Goal: Task Accomplishment & Management: Manage account settings

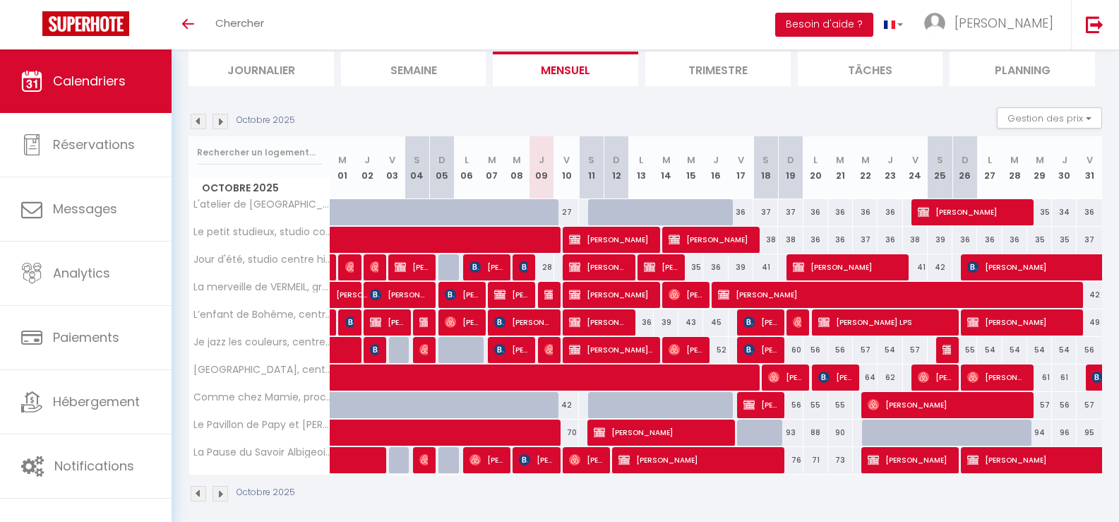
scroll to position [107, 0]
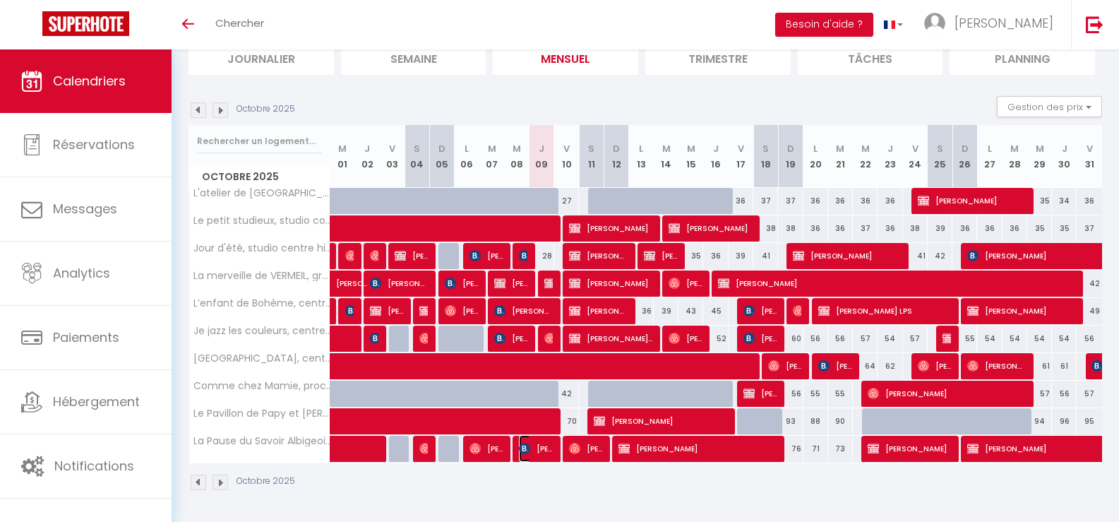
click at [543, 450] on span "Philippe carvalho" at bounding box center [536, 448] width 34 height 27
select select "OK"
select select "KO"
select select "0"
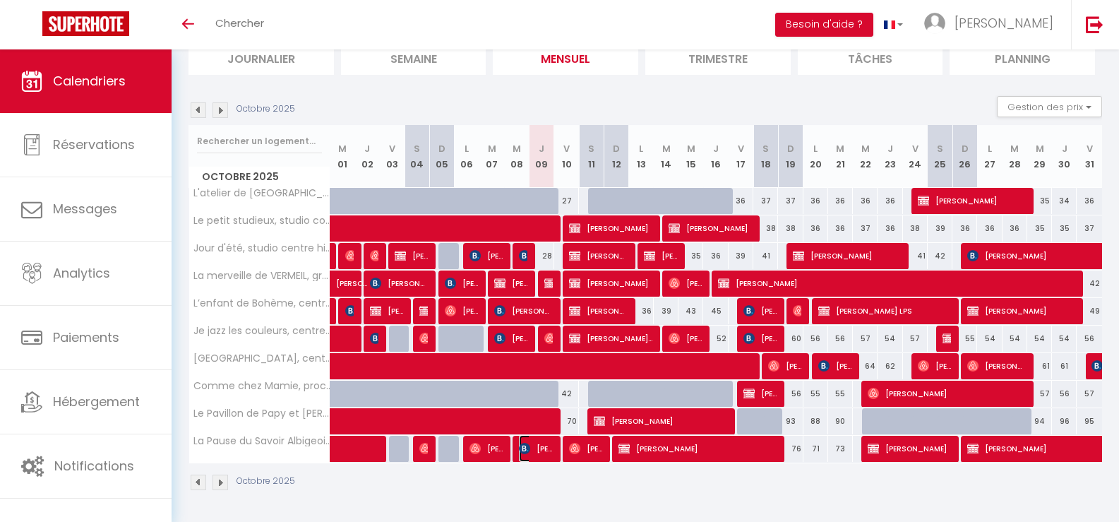
select select "1"
select select
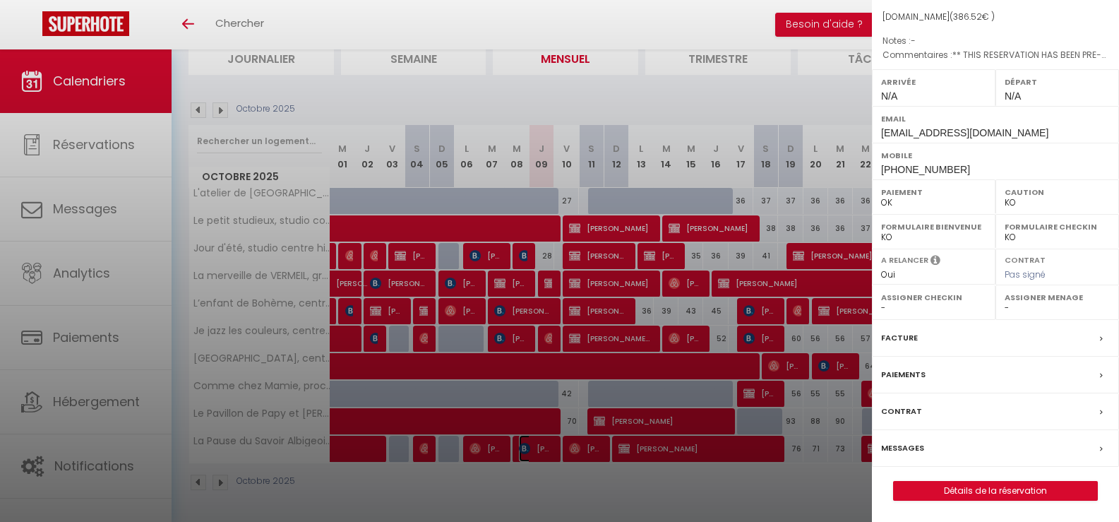
scroll to position [173, 0]
click at [991, 490] on link "Détails de la réservation" at bounding box center [995, 490] width 203 height 18
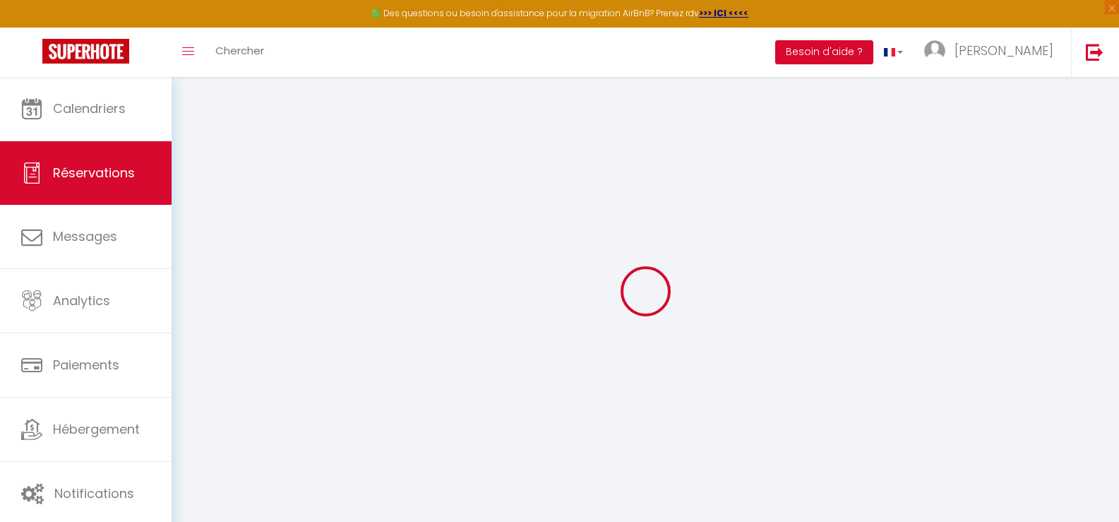
select select
checkbox input "false"
select select
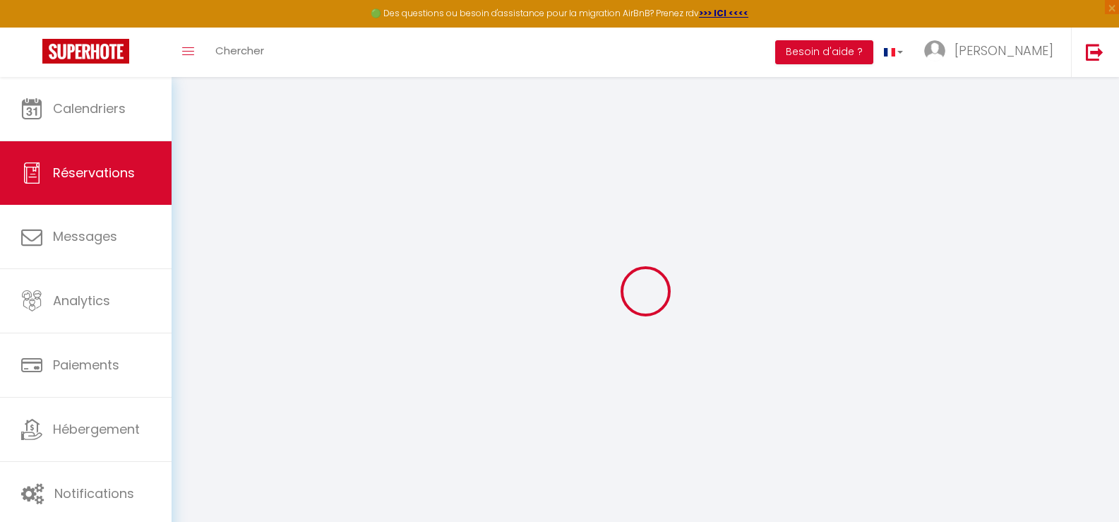
checkbox input "false"
select select
checkbox input "false"
type textarea "** THIS RESERVATION HAS BEEN PRE-PAID ** BOOKING NOTE : Payment charge is EUR 5…"
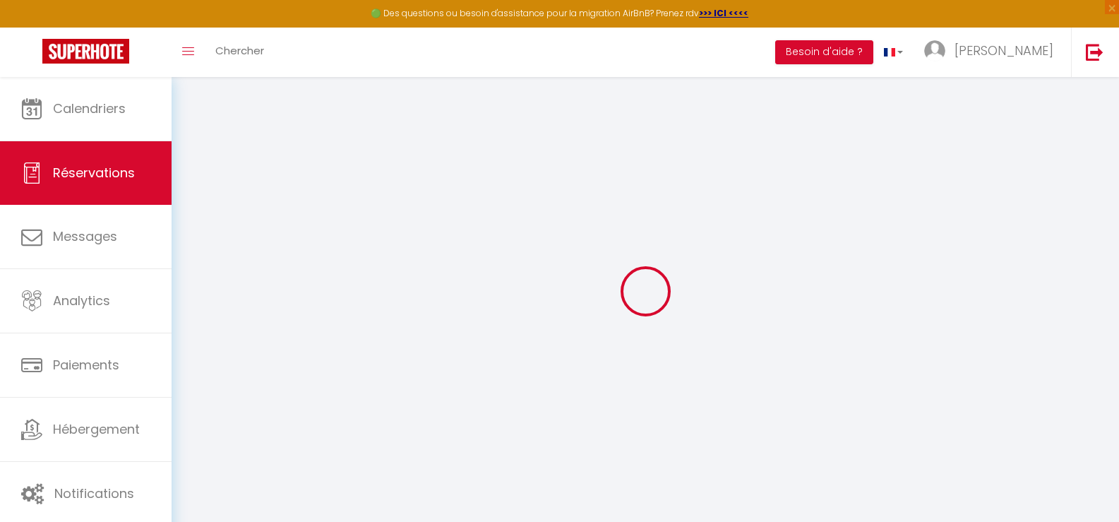
type input "75"
type input "14.83"
select select
checkbox input "false"
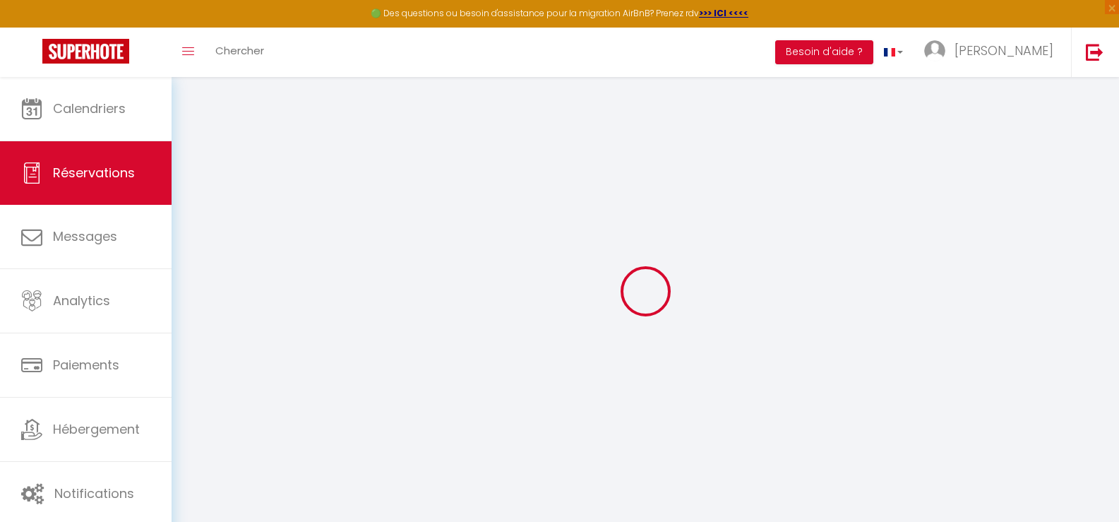
select select
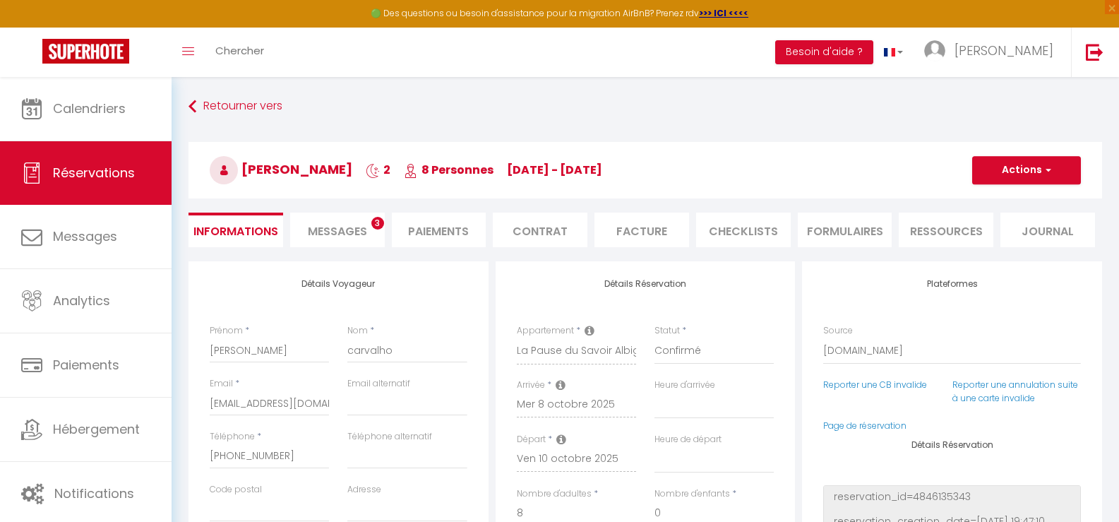
click at [646, 234] on li "Facture" at bounding box center [641, 229] width 95 height 35
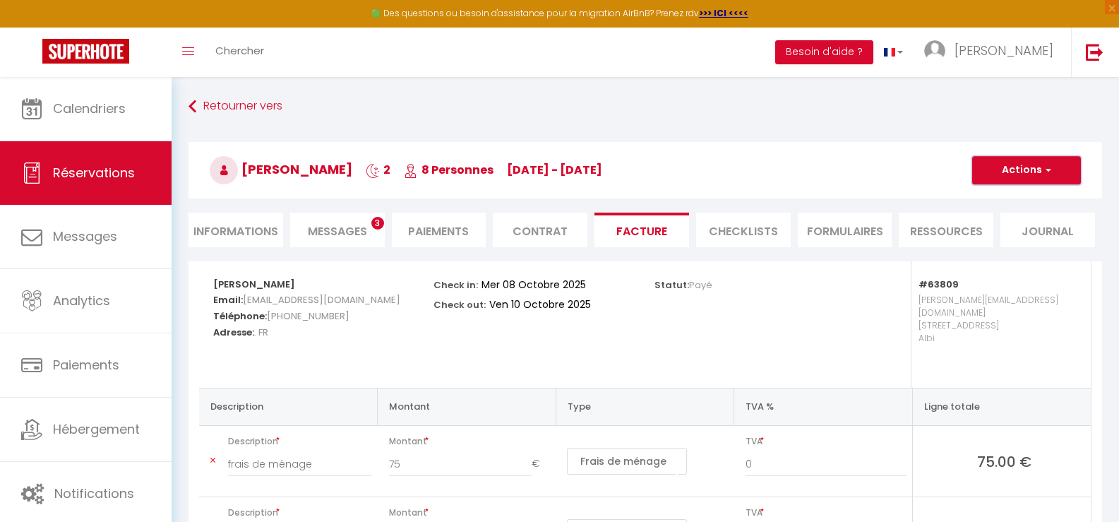
click at [1055, 174] on button "Actions" at bounding box center [1026, 170] width 109 height 28
click at [1011, 217] on link "Aperçu et éditer" at bounding box center [1015, 219] width 119 height 18
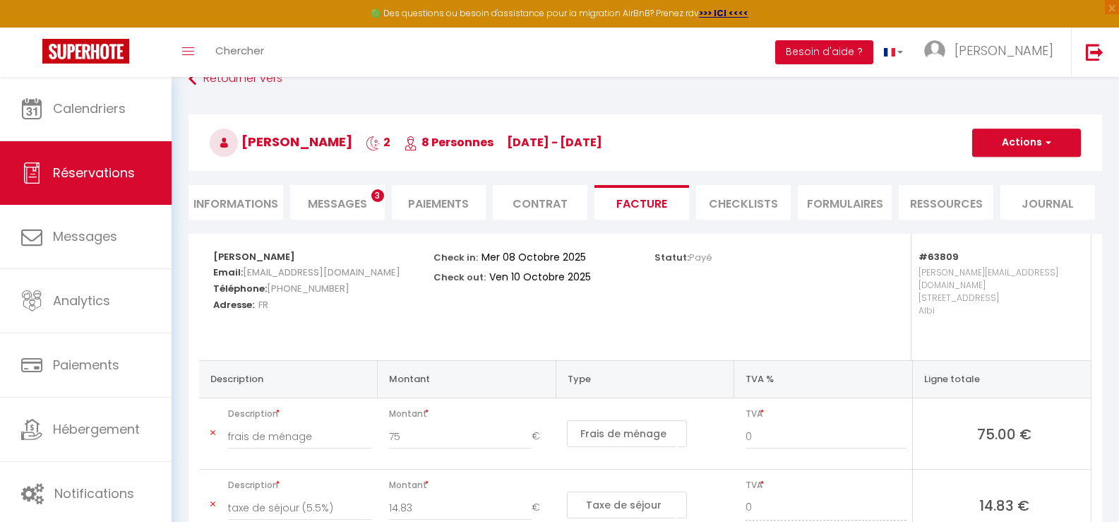
scroll to position [71, 0]
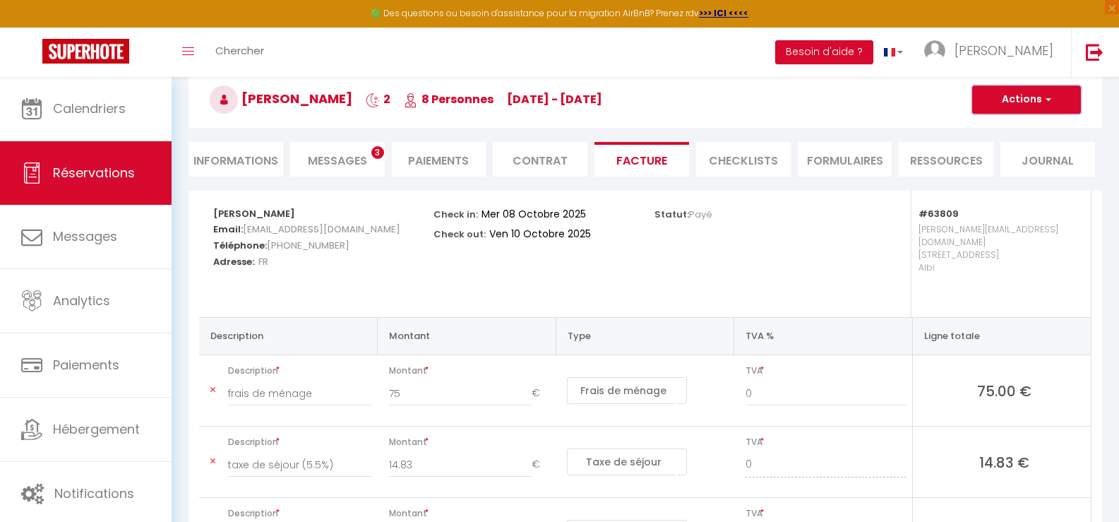
click at [1016, 103] on button "Actions" at bounding box center [1026, 99] width 109 height 28
click at [1003, 148] on link "Aperçu et éditer" at bounding box center [1015, 149] width 119 height 18
drag, startPoint x: 1019, startPoint y: 98, endPoint x: 1014, endPoint y: 112, distance: 14.7
click at [1018, 98] on button "Actions" at bounding box center [1026, 99] width 109 height 28
click at [993, 145] on link "Aperçu et éditer" at bounding box center [1015, 149] width 119 height 18
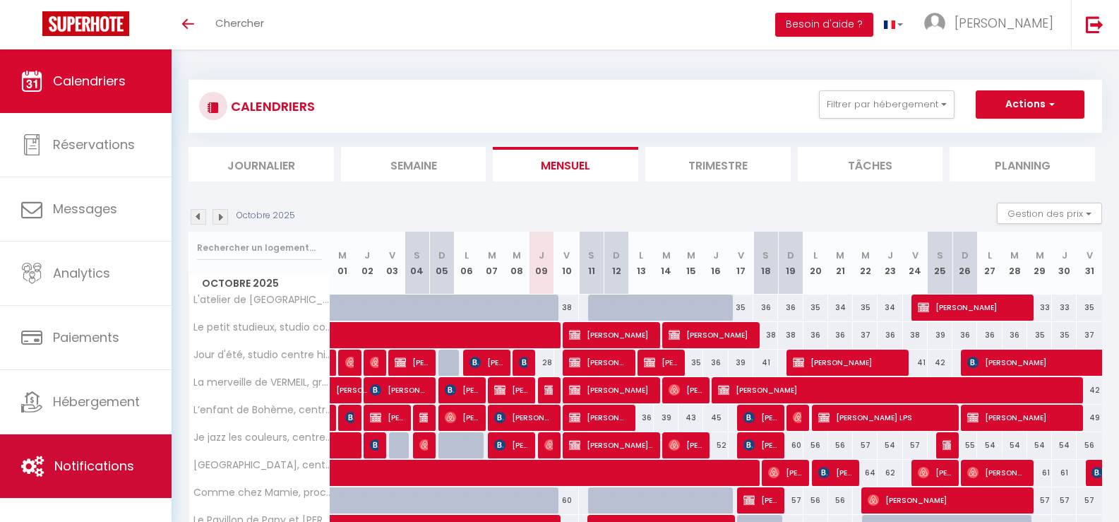
scroll to position [107, 0]
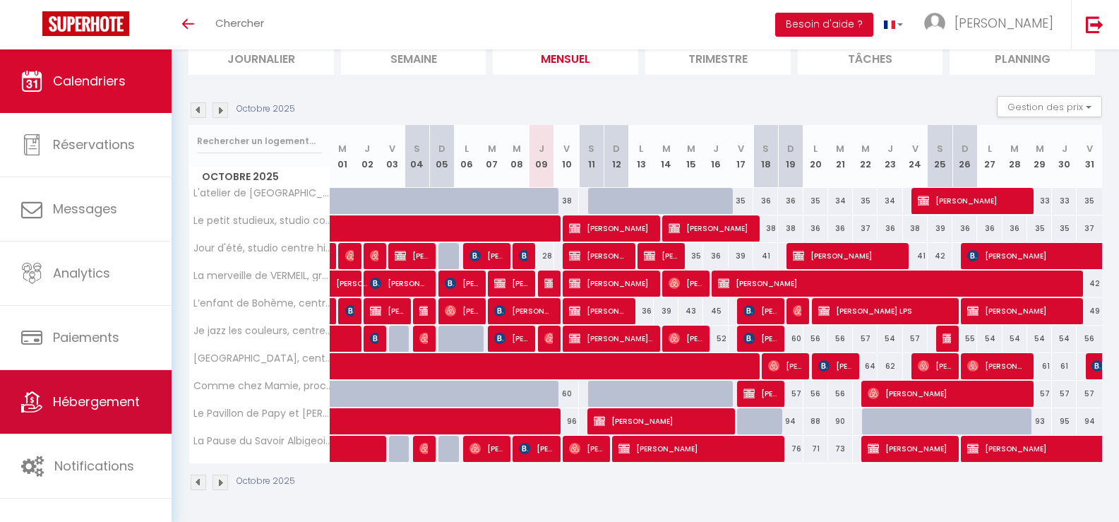
click at [101, 405] on span "Hébergement" at bounding box center [96, 401] width 87 height 18
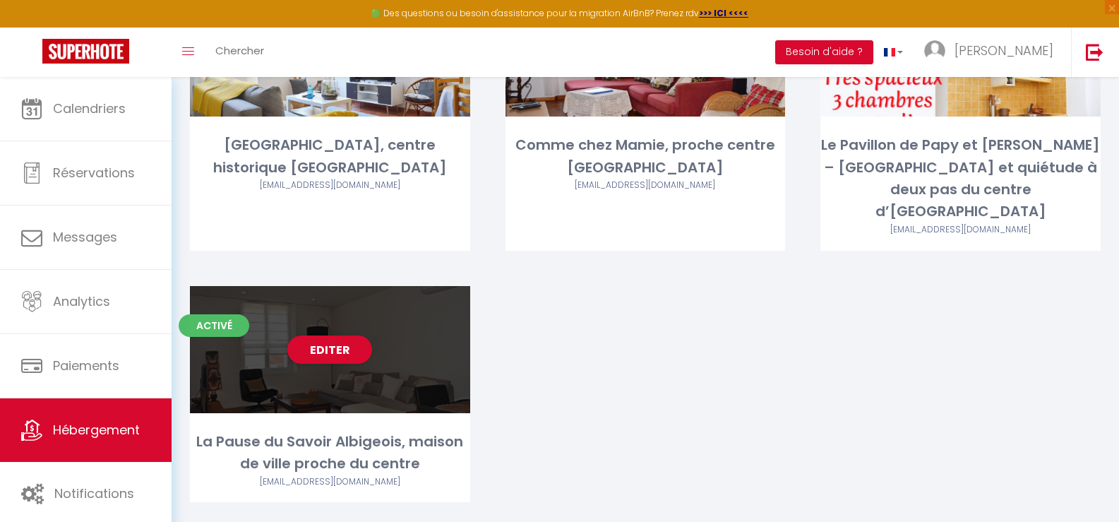
scroll to position [706, 0]
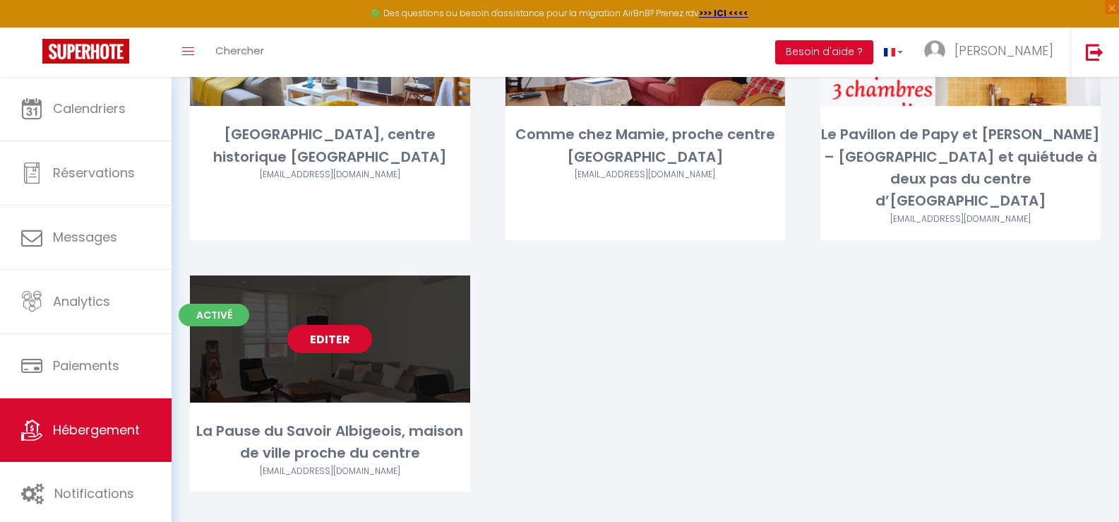
click at [337, 325] on link "Editer" at bounding box center [329, 339] width 85 height 28
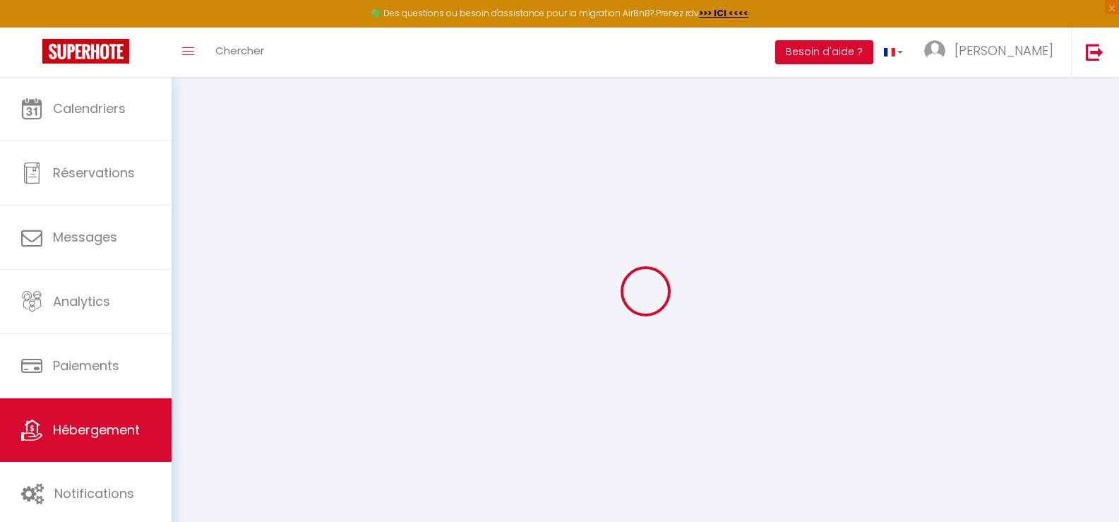
select select
checkbox input "false"
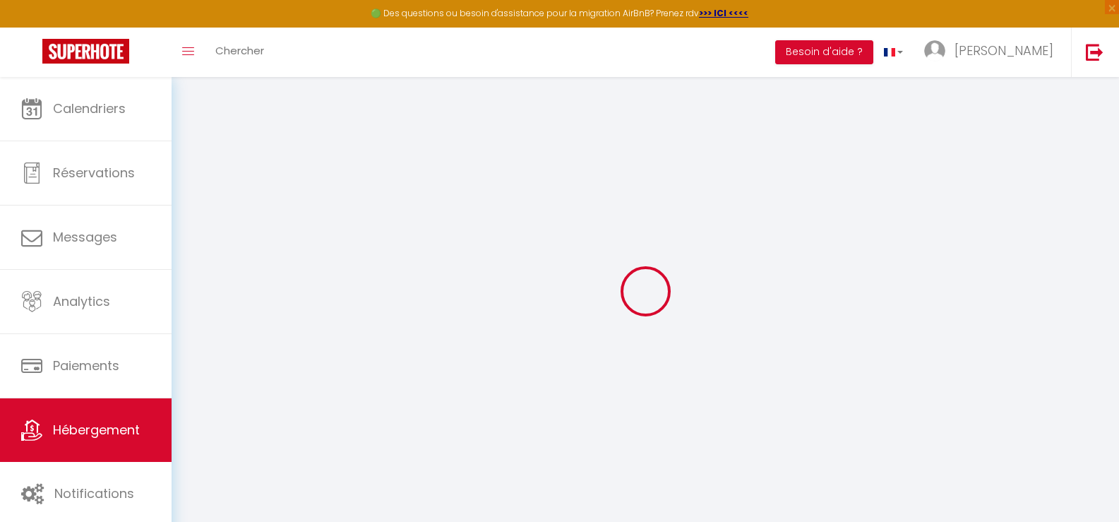
select select
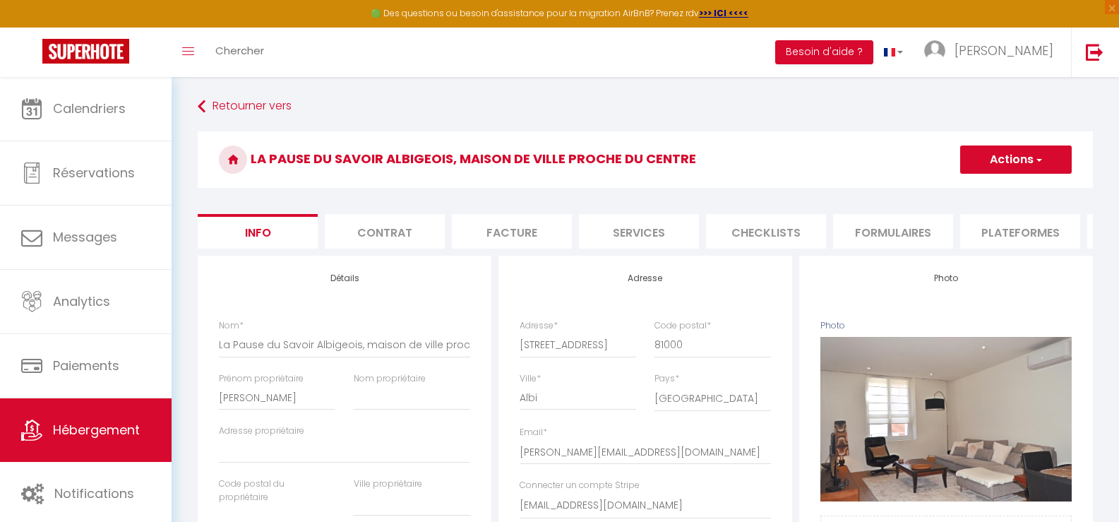
checkbox input "false"
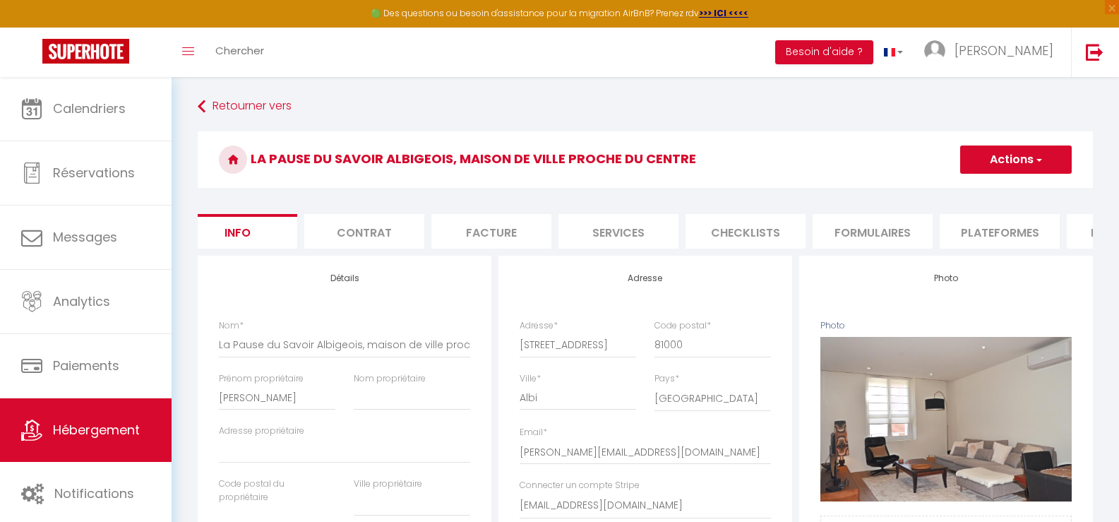
click at [474, 232] on li "Facture" at bounding box center [491, 231] width 120 height 35
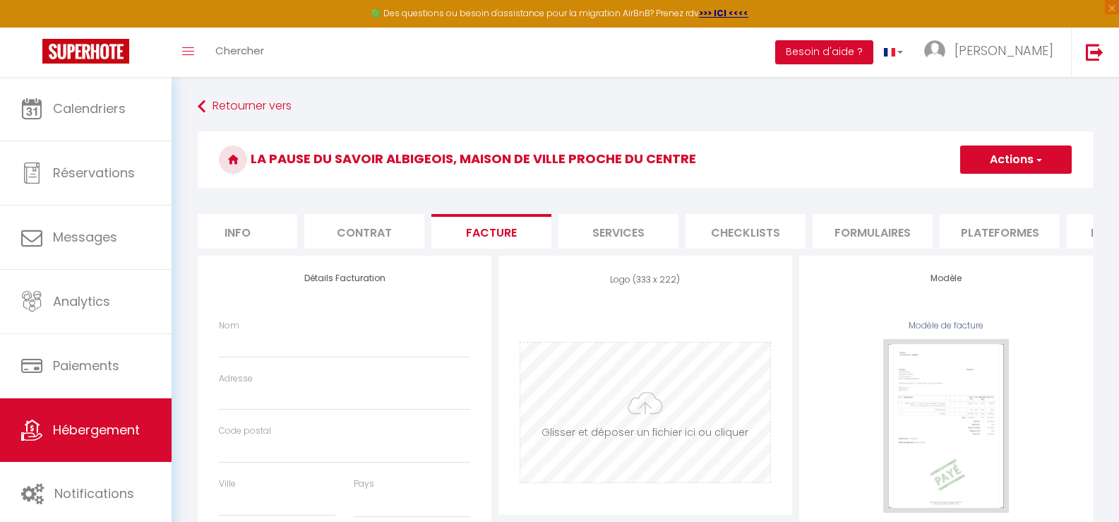
select select
click at [644, 419] on input "file" at bounding box center [645, 412] width 250 height 140
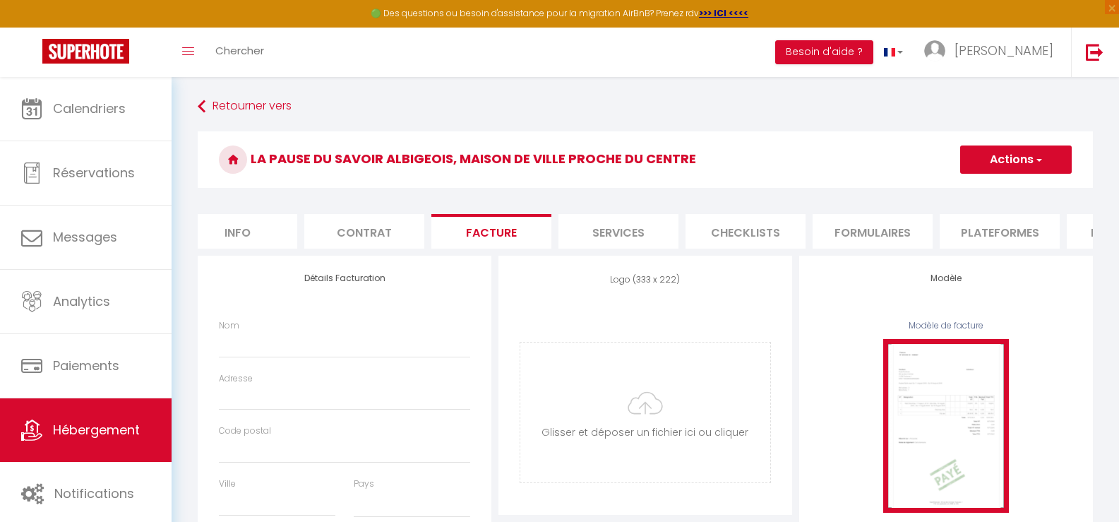
type input "C:\fakepath\LOGO AHA.jpg"
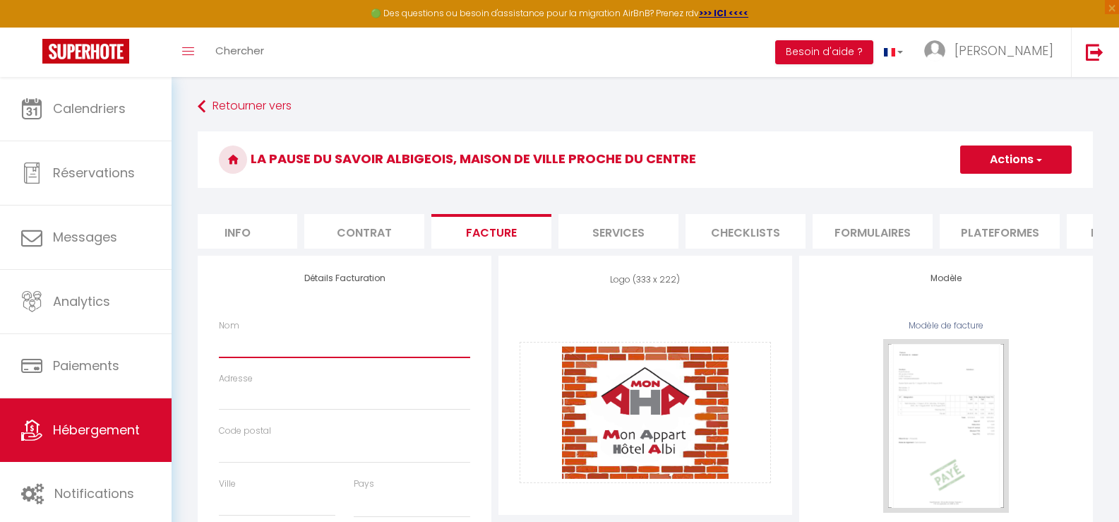
click at [276, 357] on input "Nom" at bounding box center [344, 344] width 251 height 25
type input "P"
select select
type input "Ph"
select select
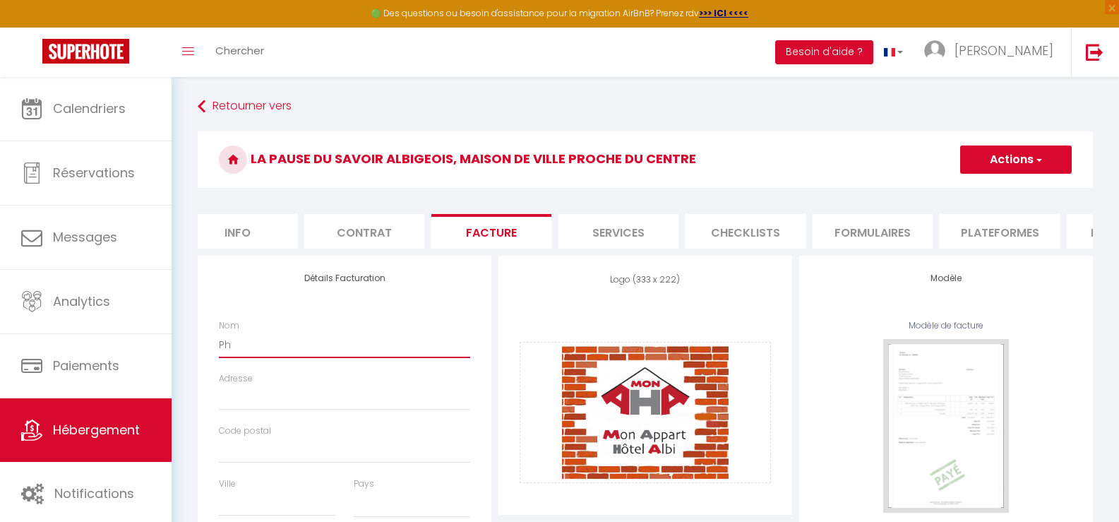
type input "Phi"
select select
type input "Phil"
select select
type input "Phili"
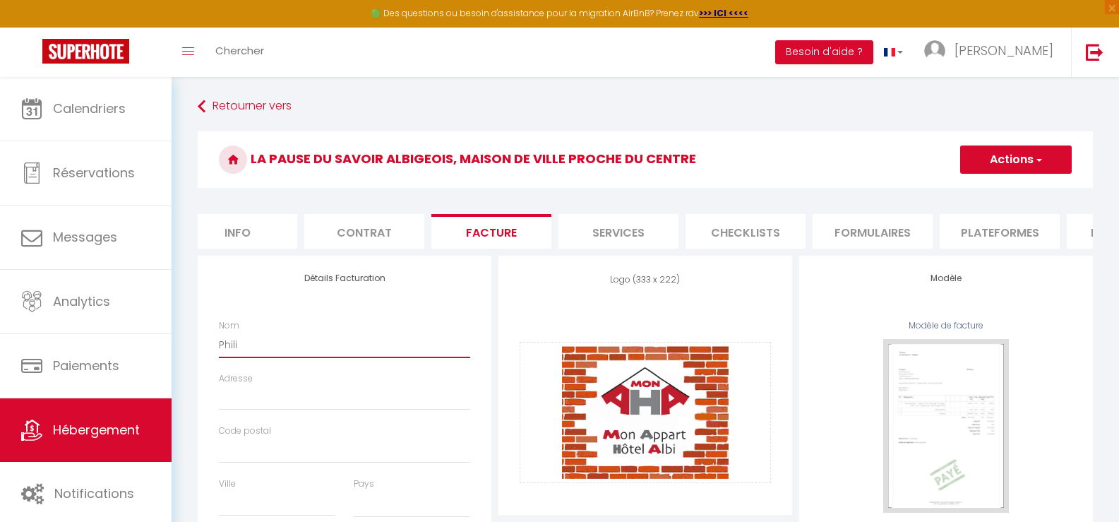
select select
type input "Philip"
select select
type input "Philipp"
select select
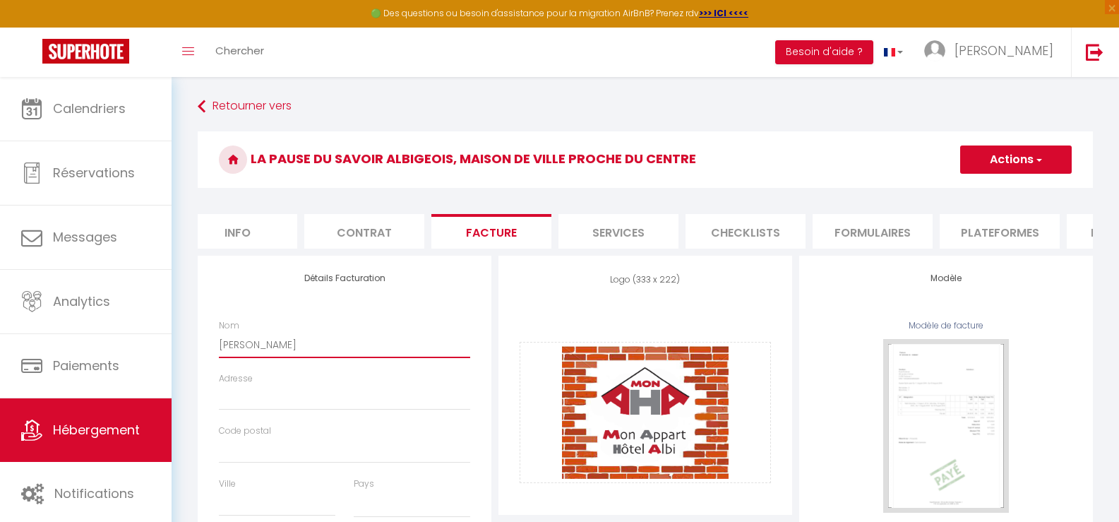
type input "[PERSON_NAME]"
select select
type input "[PERSON_NAME]"
select select
type input "Philippe D"
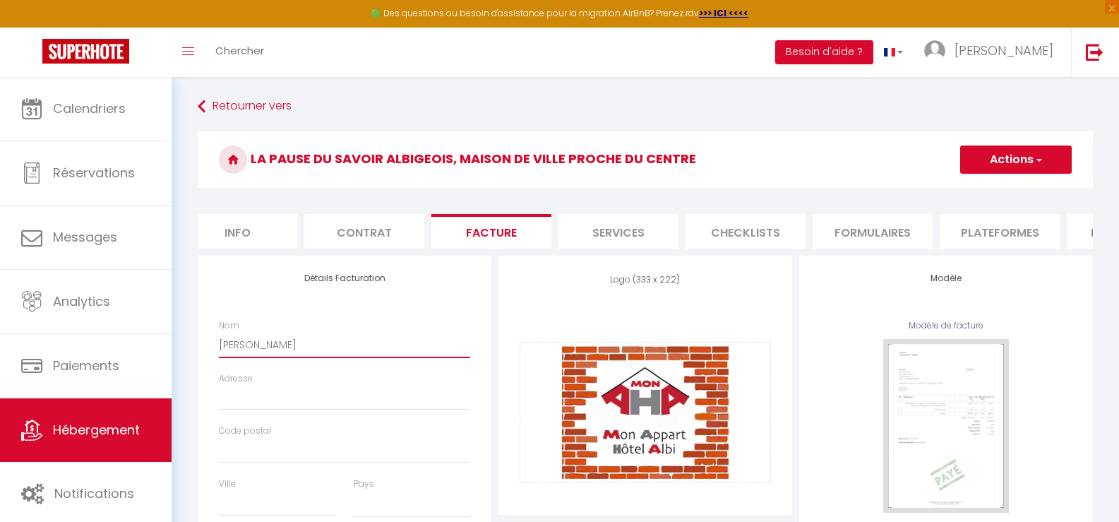
select select
type input "Philippe DU"
select select
type input "Philippe DUP"
select select
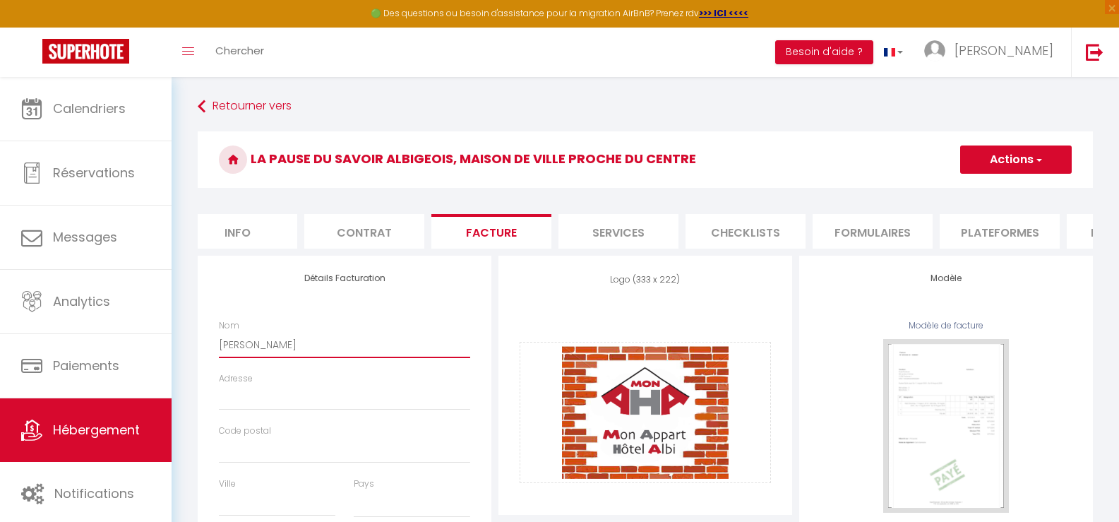
type input "Philippe DUPR"
select select
type input "Philippe DUPRE"
select select
type input "Philippe DUPRE"
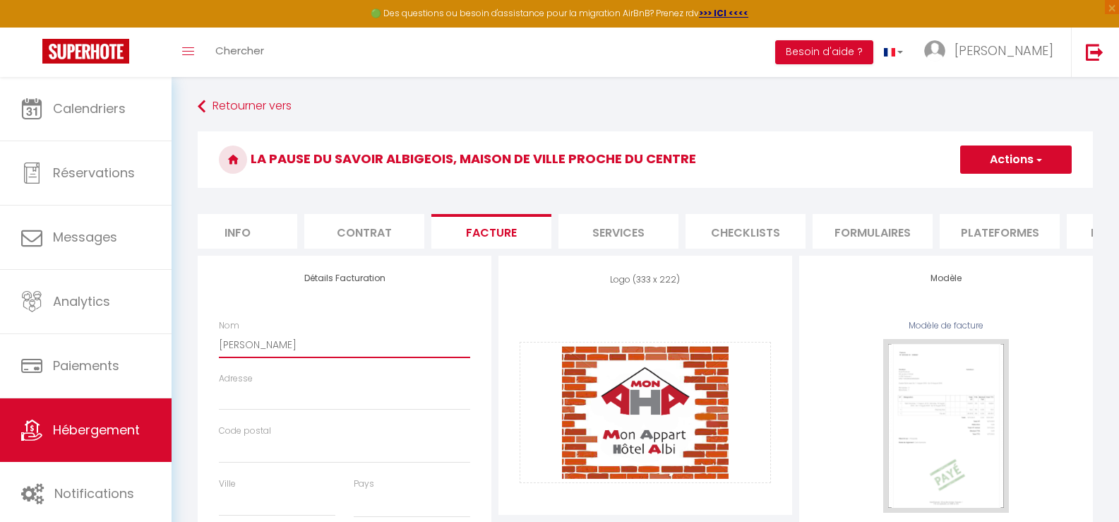
select select
type input "Philippe DUPRE E"
select select
type input "[PERSON_NAME] EI"
select select
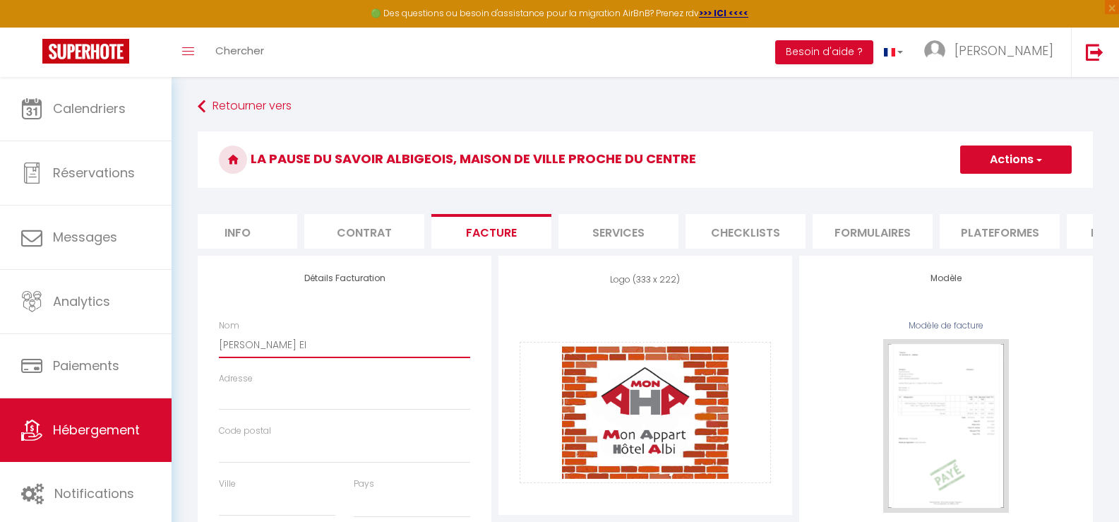
type input "[PERSON_NAME] EI"
type input "1"
select select
type input "13"
select select
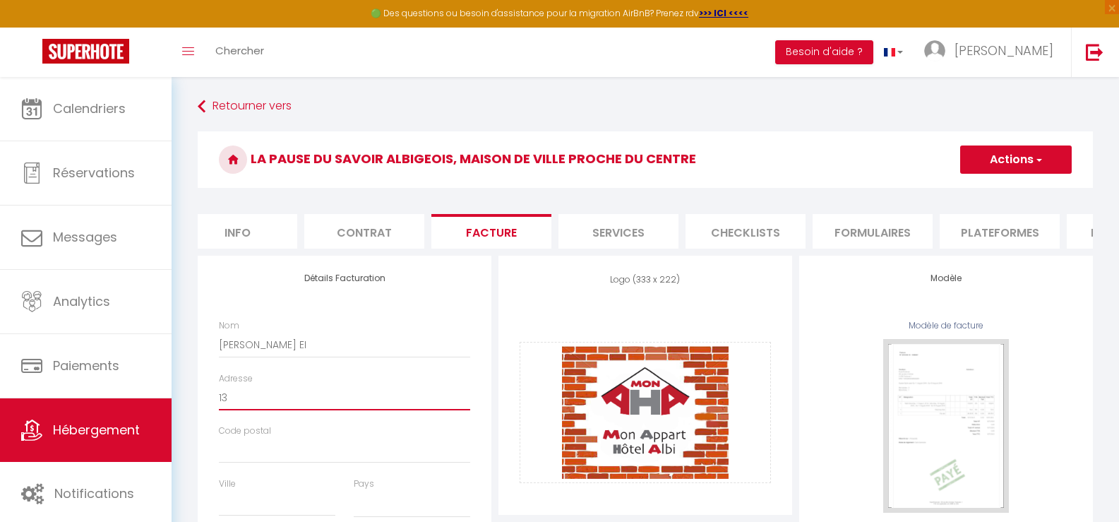
type input "131"
select select
type input "131"
select select
type input "131 C"
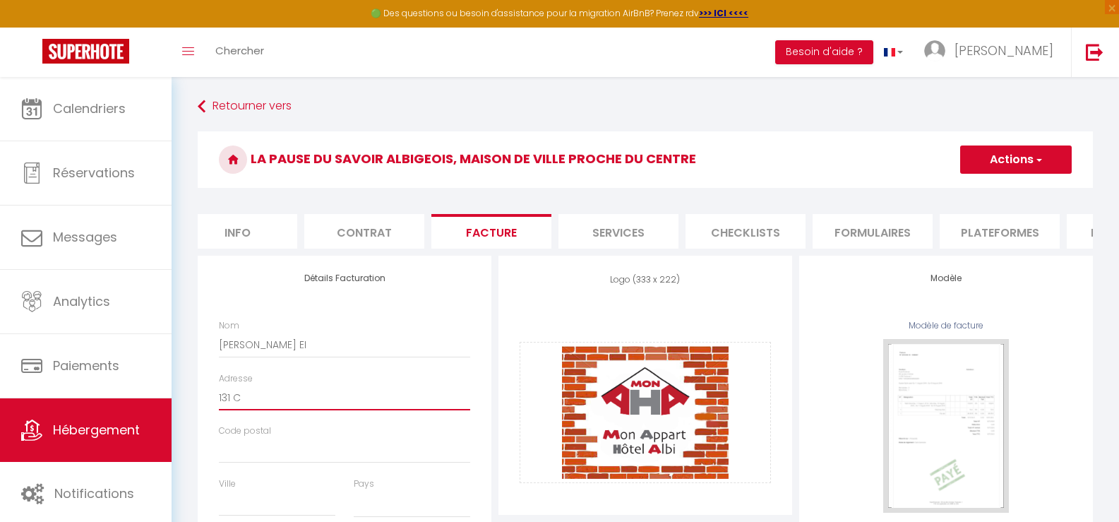
select select
type input "131 Ch"
select select
type input "131 Che"
select select
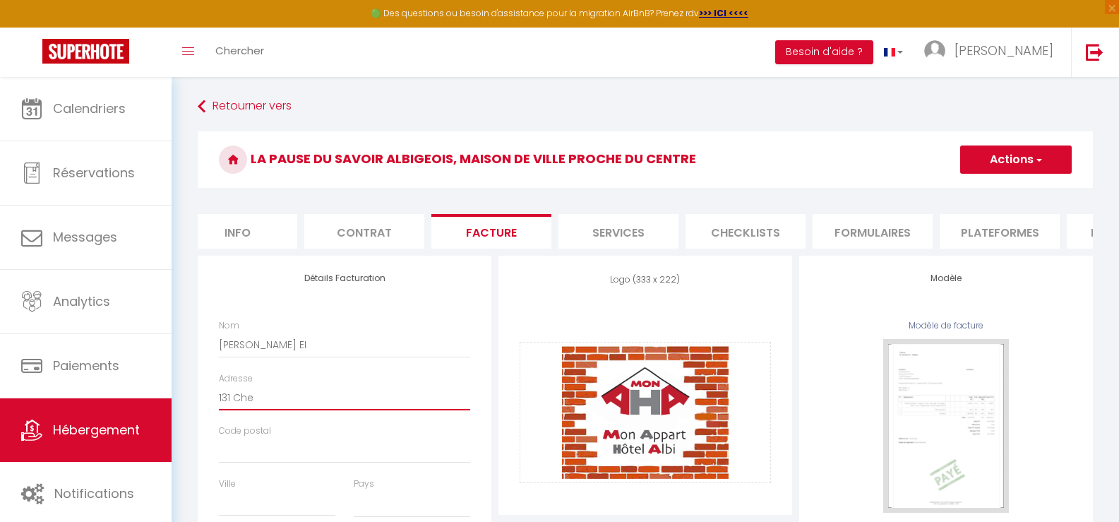
type input "131 Chem"
select select
type input "131 Chemi"
select select
type input "131 Chemin"
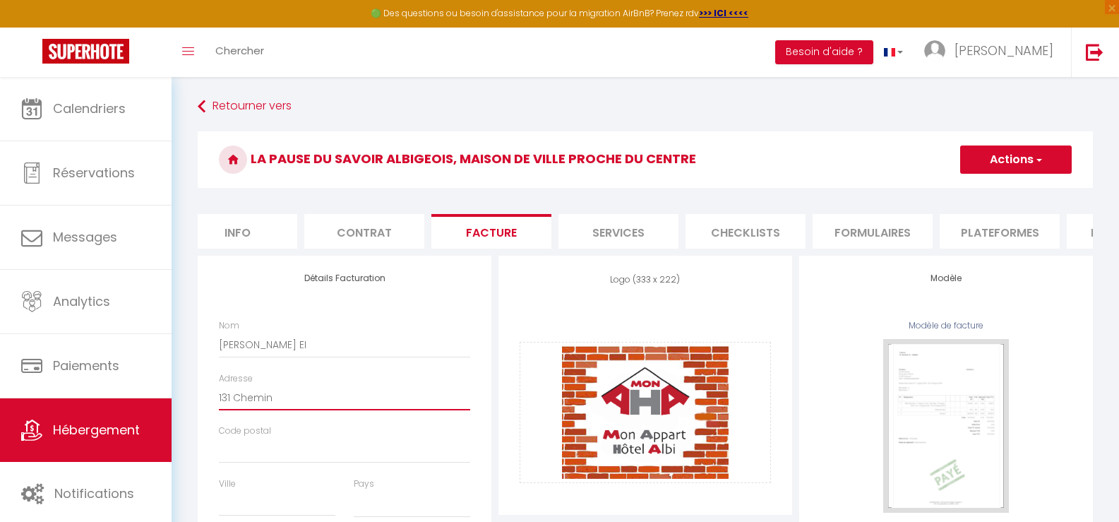
select select
type input "131 Chemin"
select select
type input "131 Chemin d"
select select
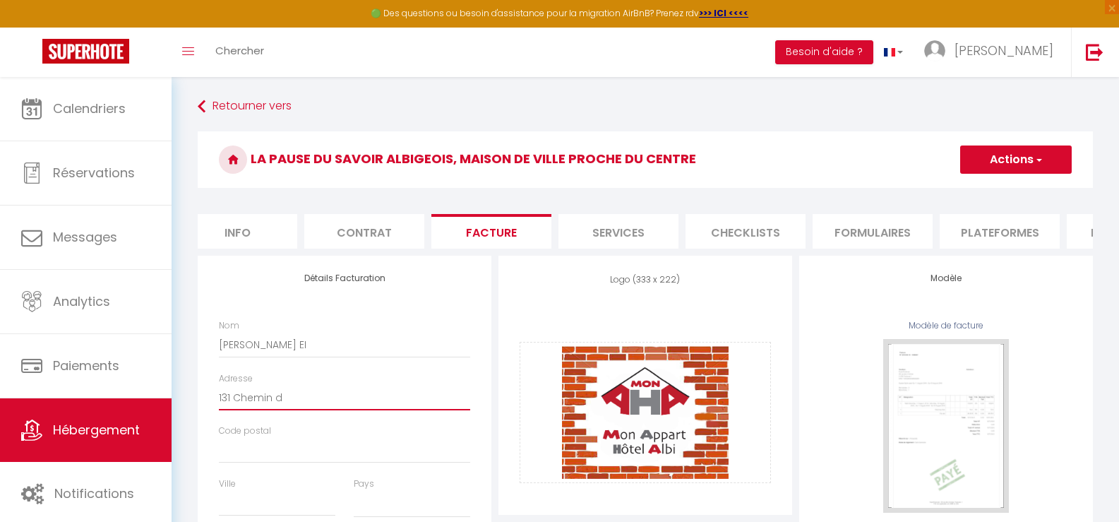
type input "131 Chemin de"
select select
type input "131 Chemin de"
select select
type input "131 Chemin de l"
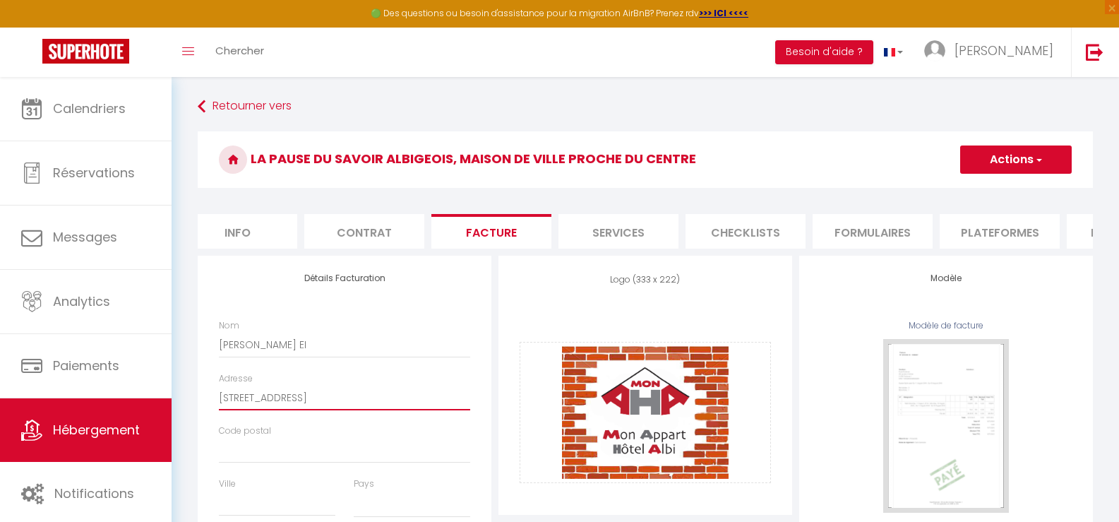
select select
type input "131 Chemin de la"
select select
type input "131 Chemin de la"
select select
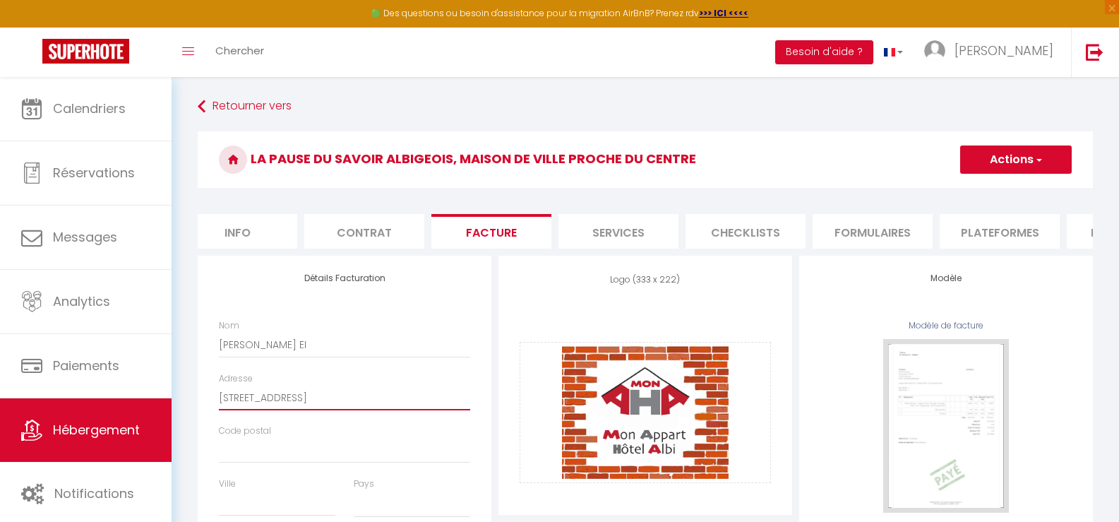
type input "131 Chemin de la F"
select select
type input "131 Chemin de la Fo"
select select
type input "131 Chemin de la Fou"
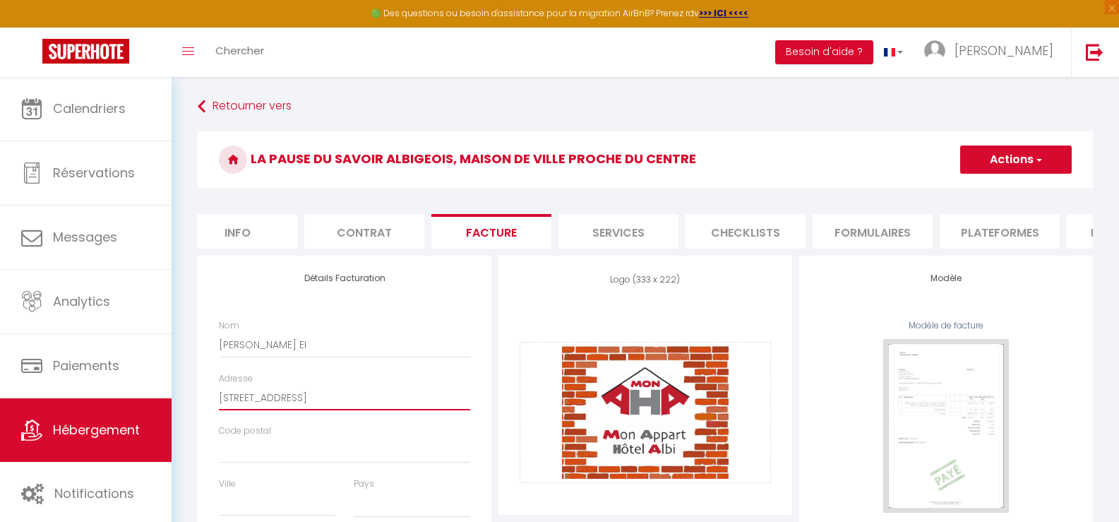
select select
type input "131 Chemin de la Four"
select select
type input "131 Chemin de la Foure"
select select
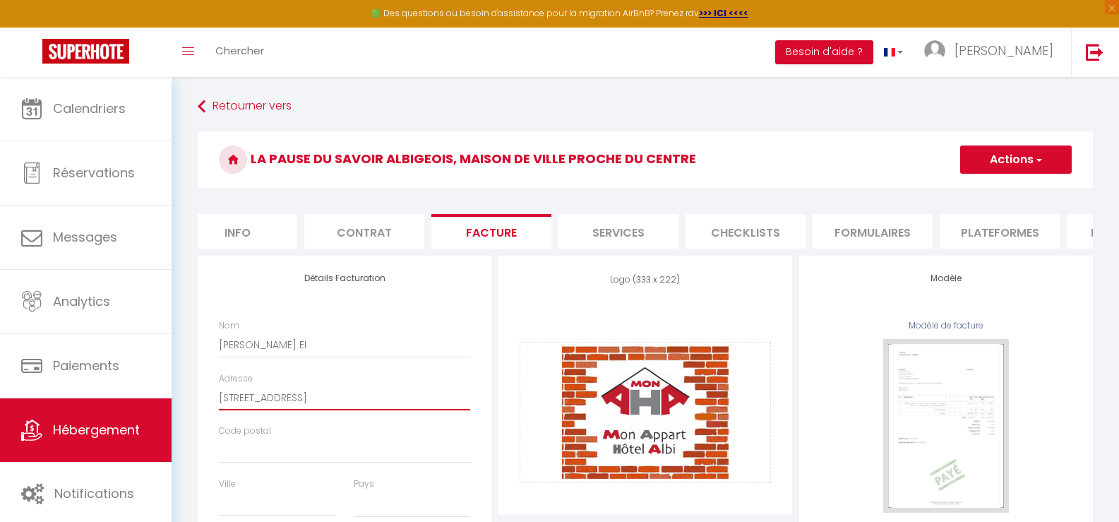
type input "131 Chemin de la Foures"
select select
type input "131 Chemin de la Fourest"
select select
type input "131 Chemin de la Fouresto"
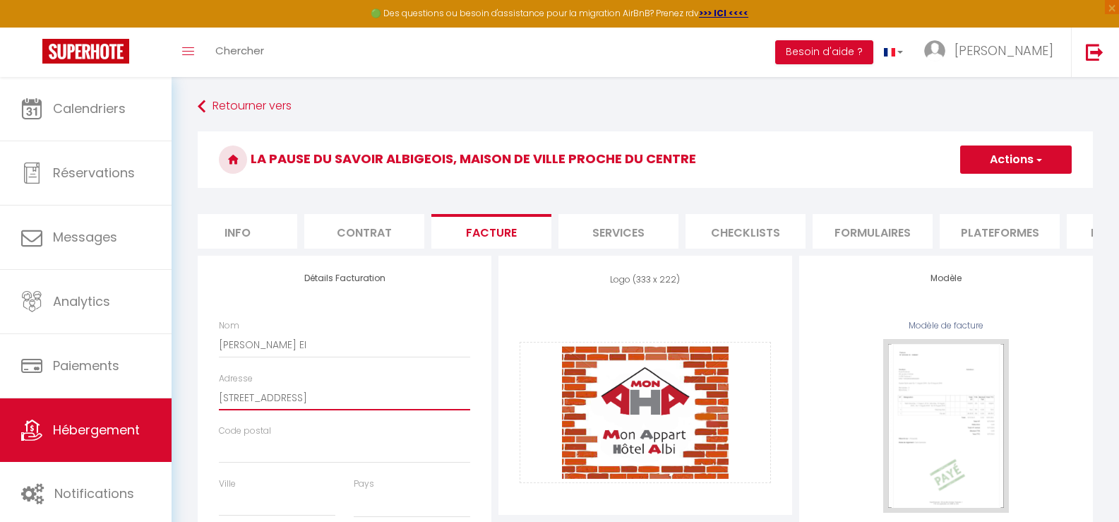
select select
type input "131 Chemin de la Fourestol"
select select
type input "[STREET_ADDRESS]"
select select
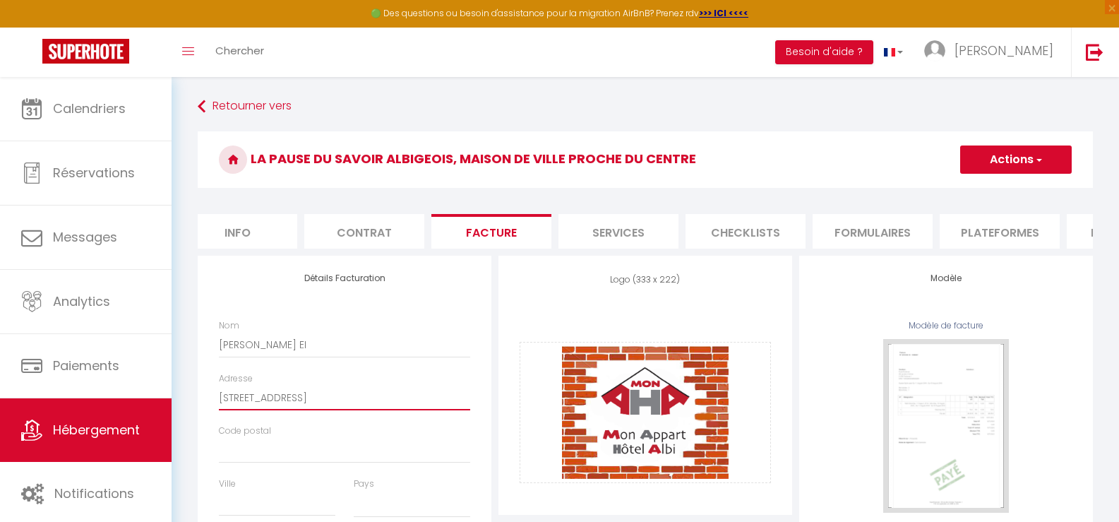
type input "[STREET_ADDRESS]"
type input "8"
select select
type input "81"
select select
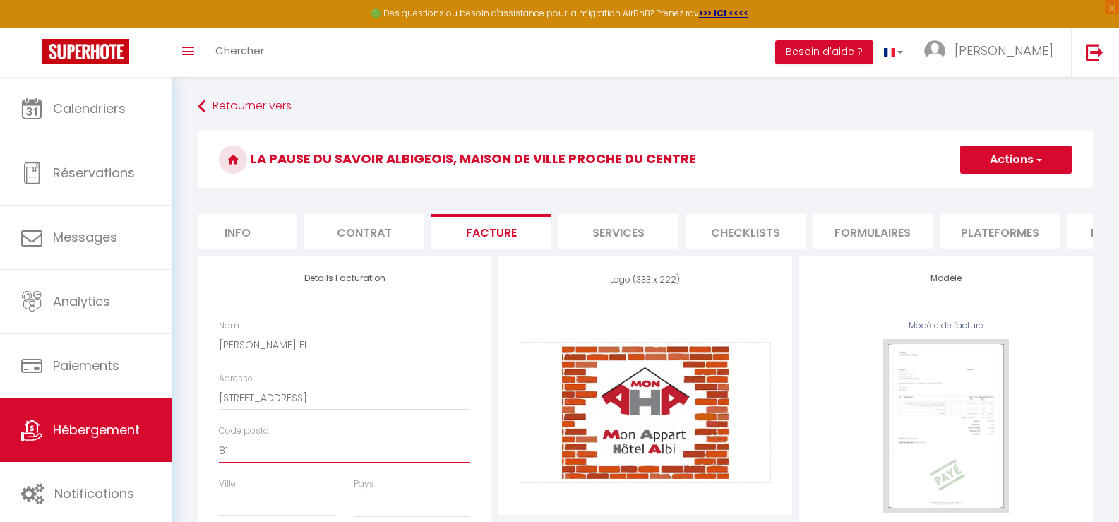
type input "819"
select select
type input "8199"
select select
type input "81990"
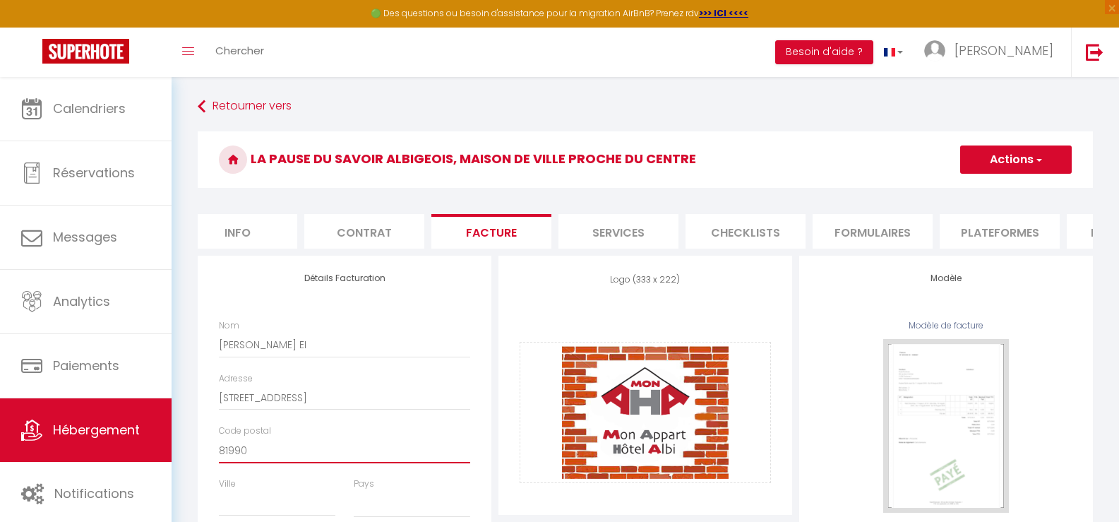
select select
type input "81990"
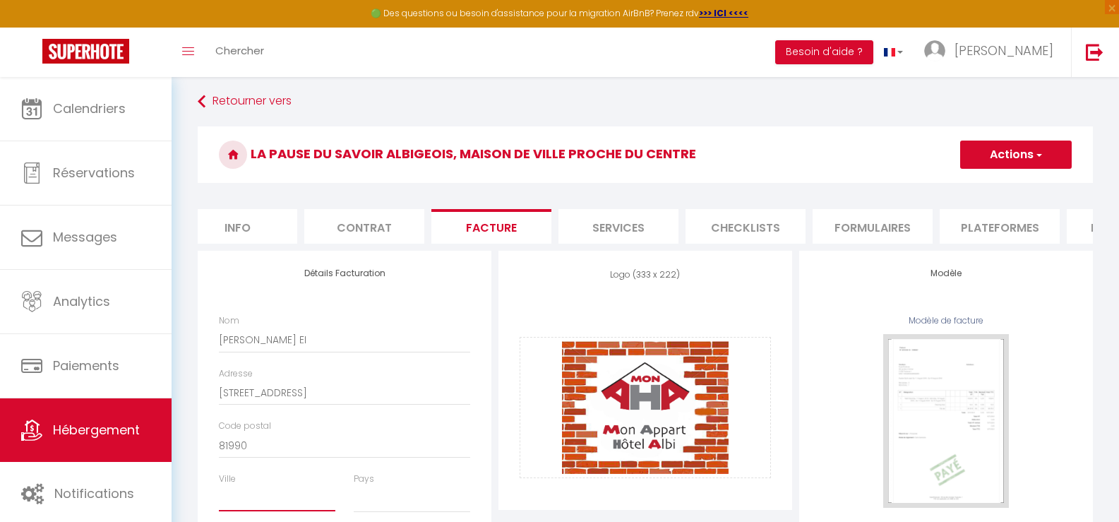
type input "C"
select select
type input "Ca"
select select
type input "Cam"
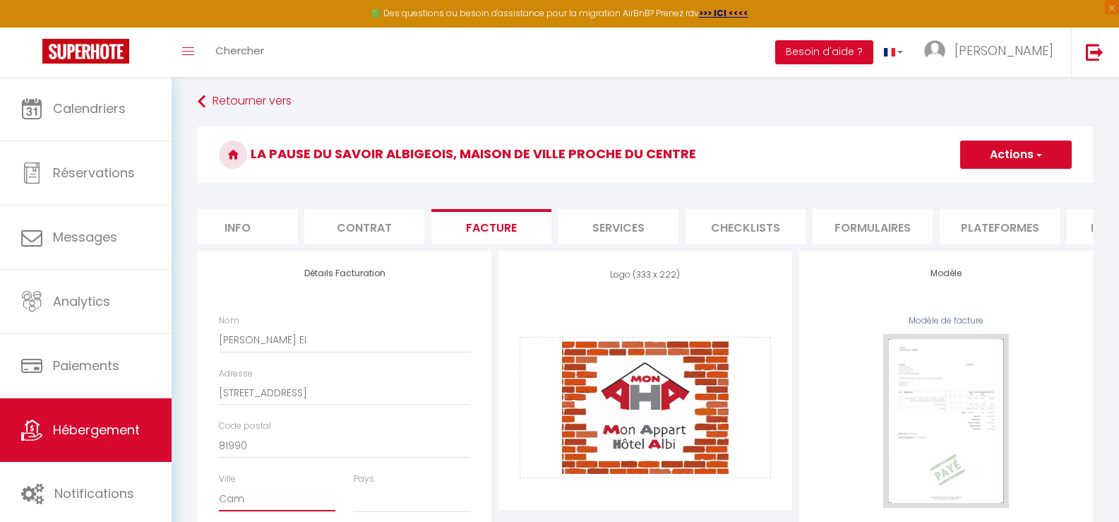
select select
type input "Camb"
select select
type input "Cambo"
select select
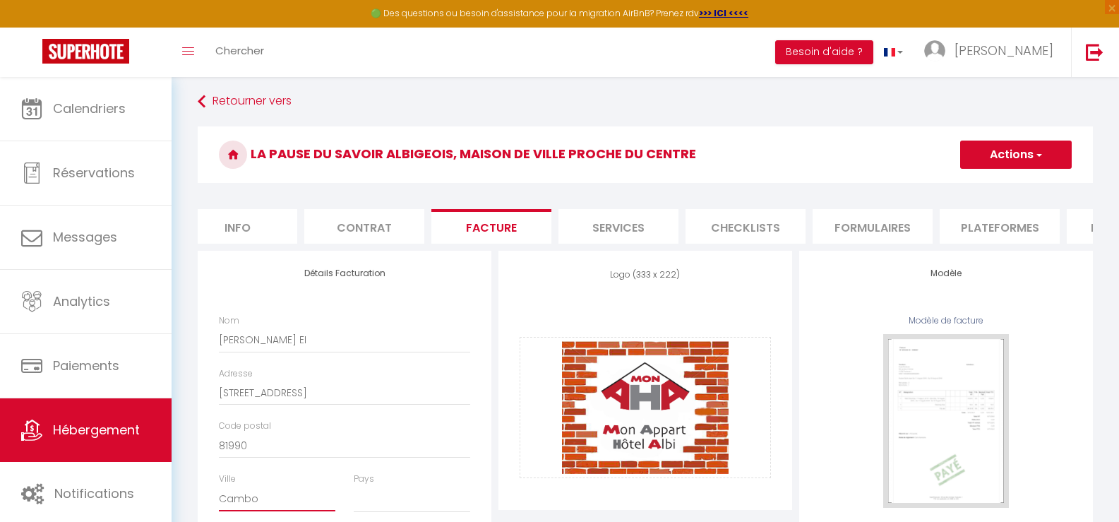
type input "Cambon"
select select
type input "Cambon"
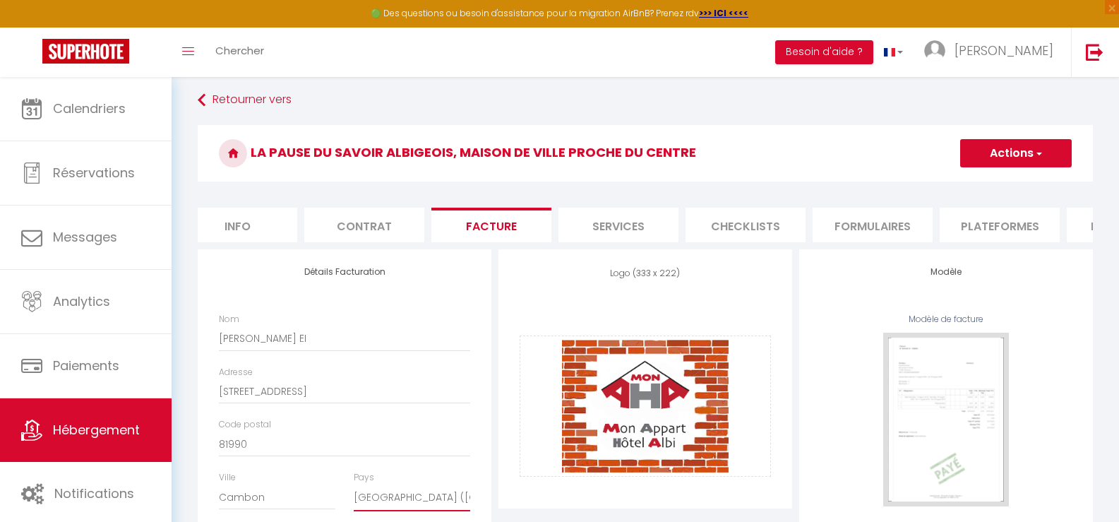
select select "75"
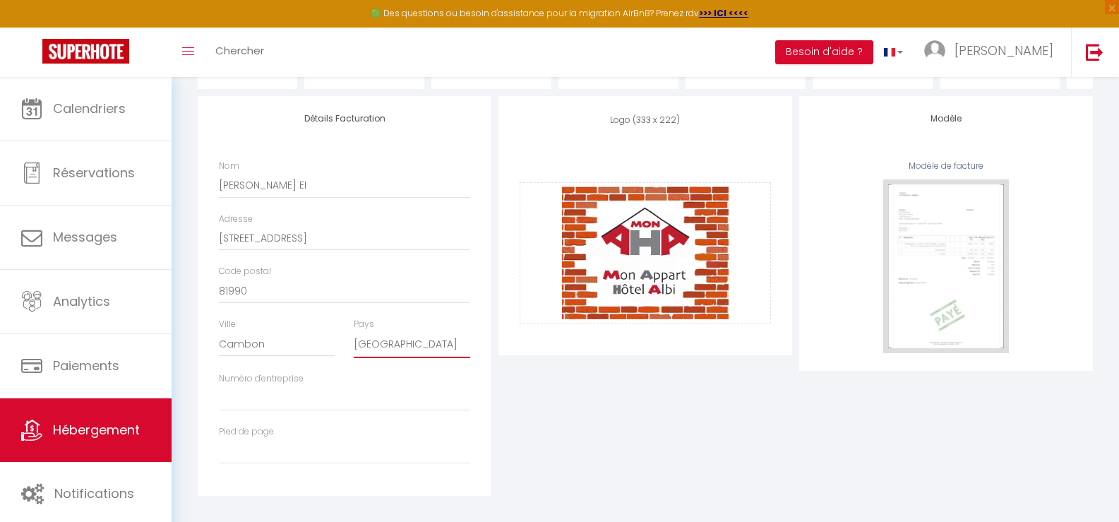
scroll to position [179, 0]
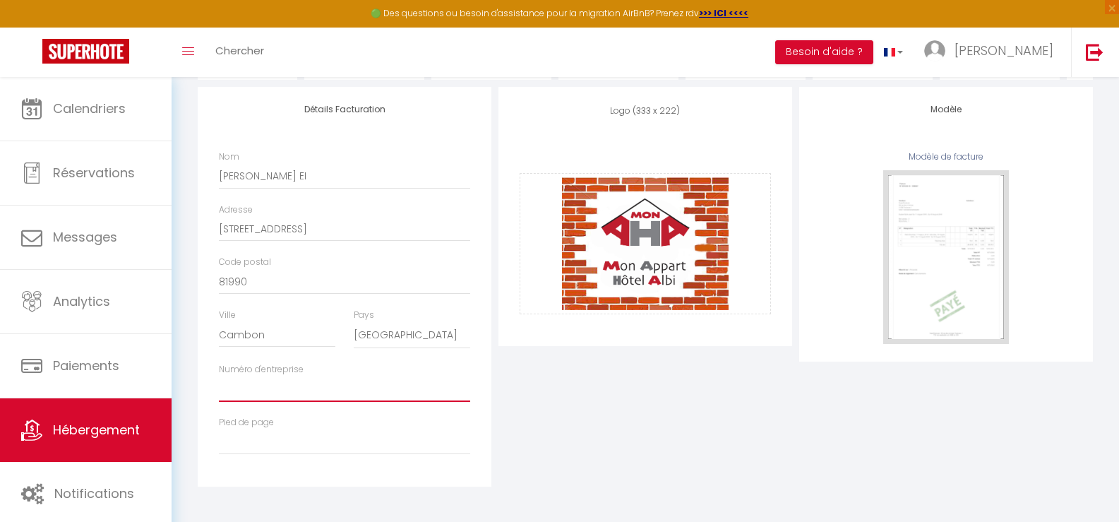
click at [355, 385] on input "Numéro d'entreprise" at bounding box center [344, 388] width 251 height 25
paste input "838 607 943"
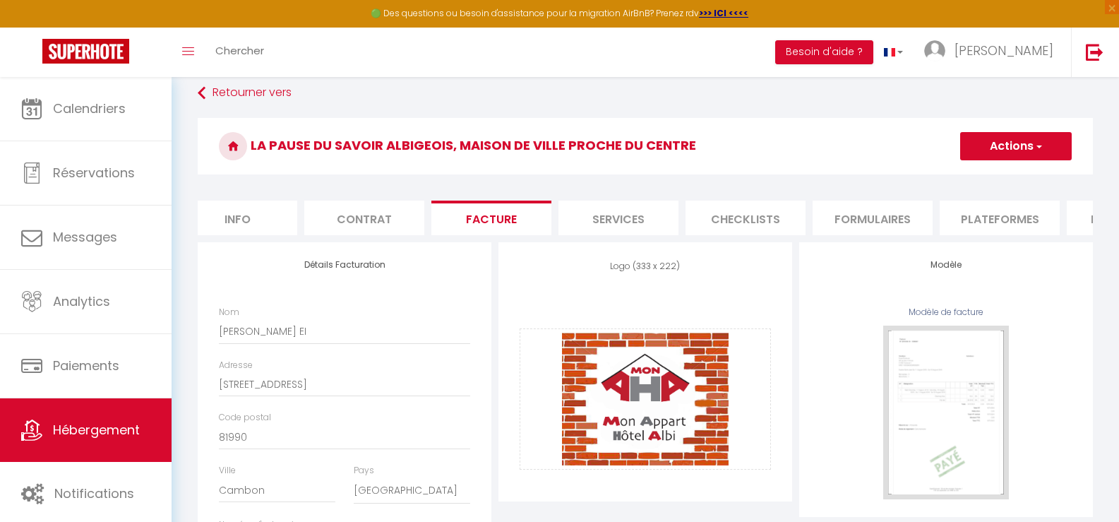
scroll to position [0, 0]
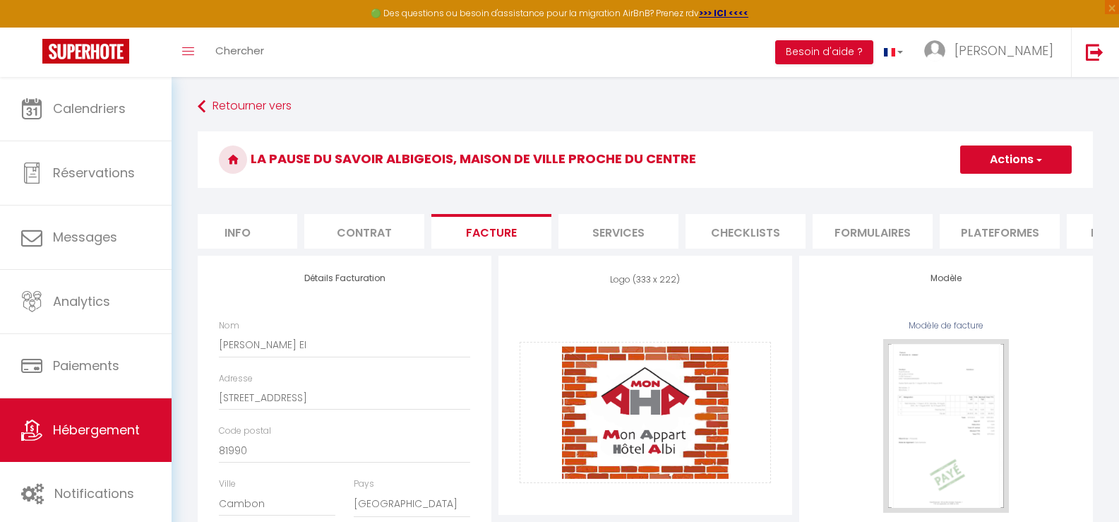
click at [999, 162] on button "Actions" at bounding box center [1016, 159] width 112 height 28
click at [992, 187] on link "Enregistrer" at bounding box center [1015, 190] width 112 height 18
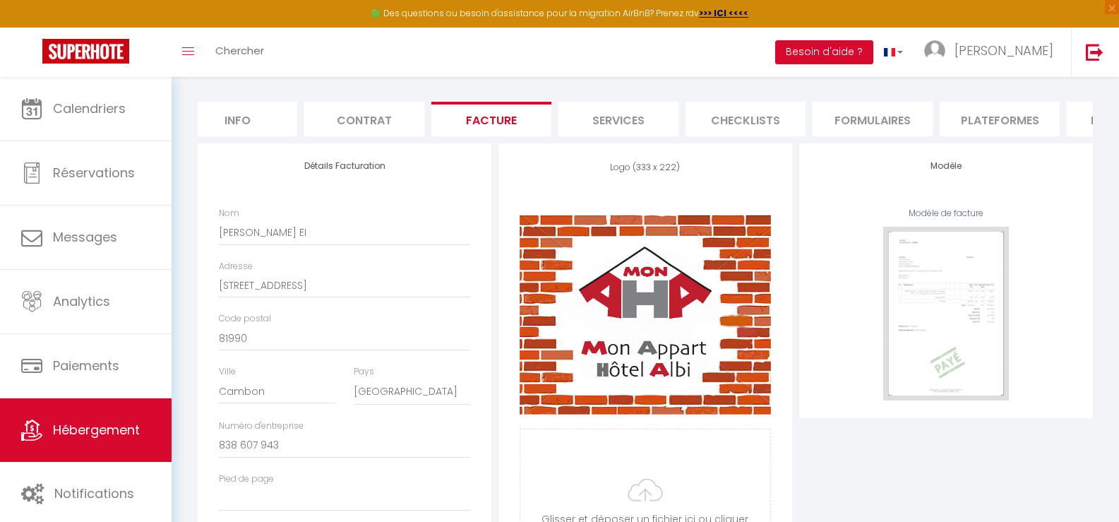
scroll to position [238, 0]
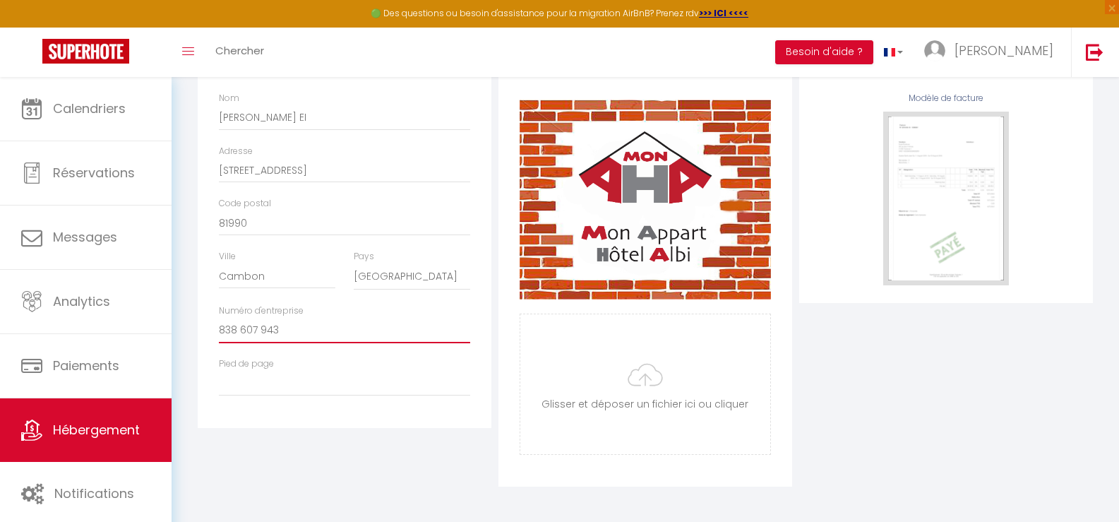
click at [222, 340] on input "838 607 943" at bounding box center [344, 330] width 251 height 25
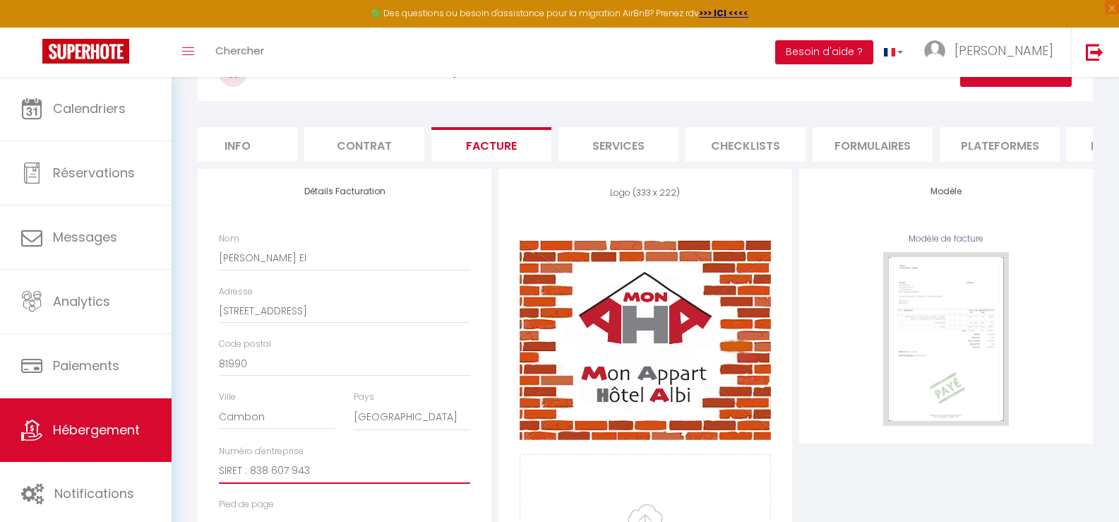
scroll to position [26, 0]
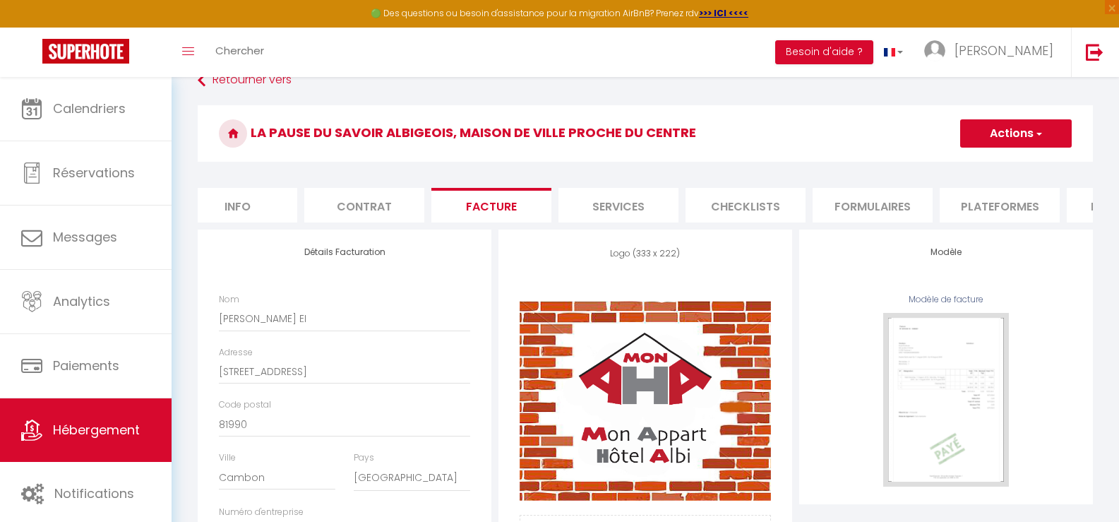
type input "SIRET : 838 607 943"
click at [1019, 133] on button "Actions" at bounding box center [1016, 133] width 112 height 28
click at [1005, 164] on link "Enregistrer" at bounding box center [1015, 164] width 112 height 18
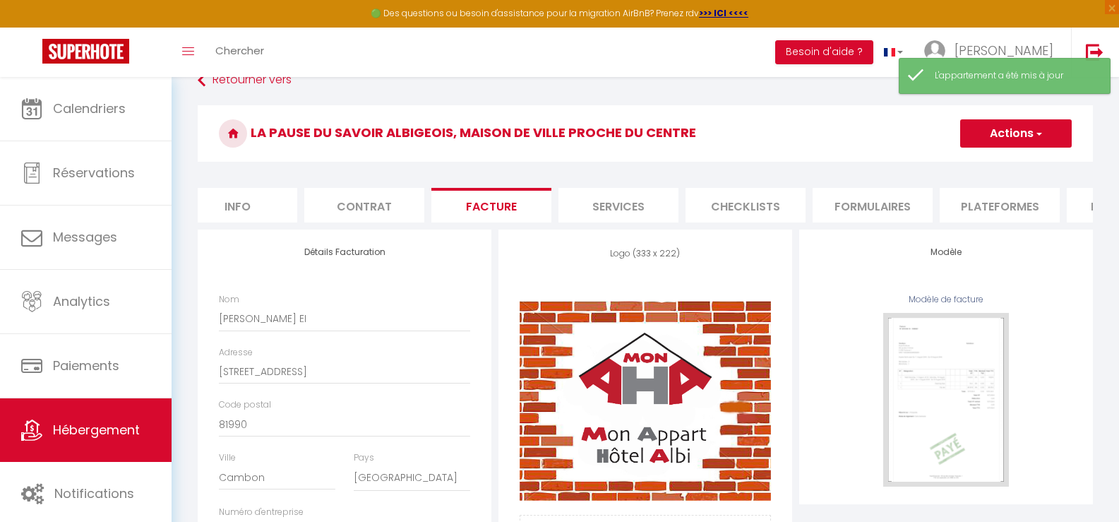
drag, startPoint x: 1021, startPoint y: 136, endPoint x: 1004, endPoint y: 152, distance: 23.5
click at [1019, 136] on button "Actions" at bounding box center [1016, 133] width 112 height 28
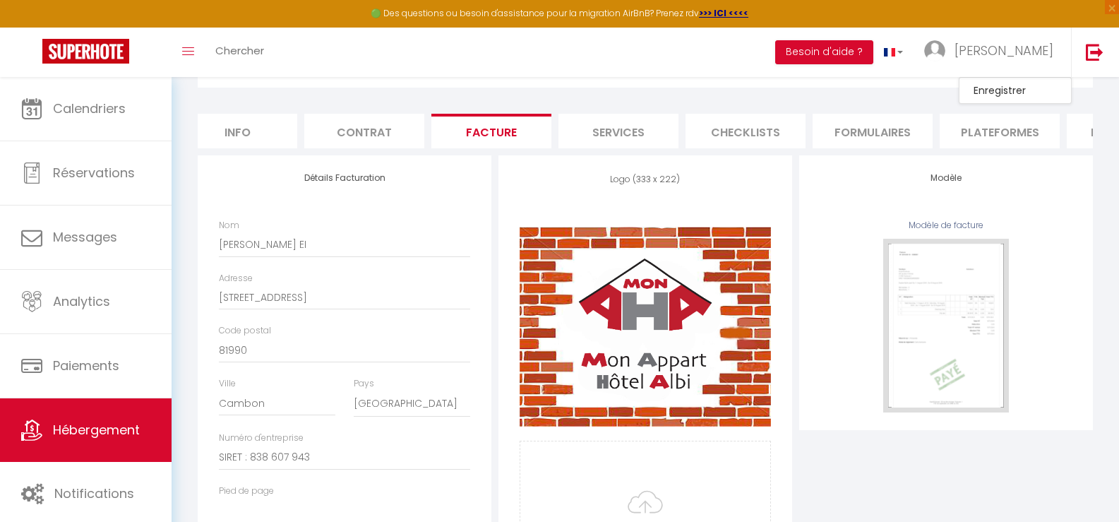
scroll to position [238, 0]
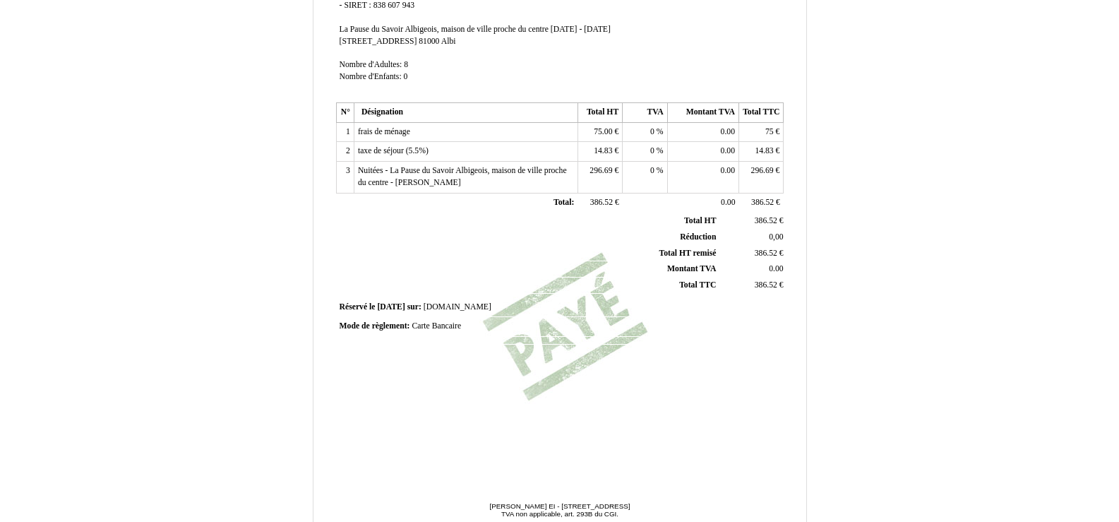
scroll to position [330, 0]
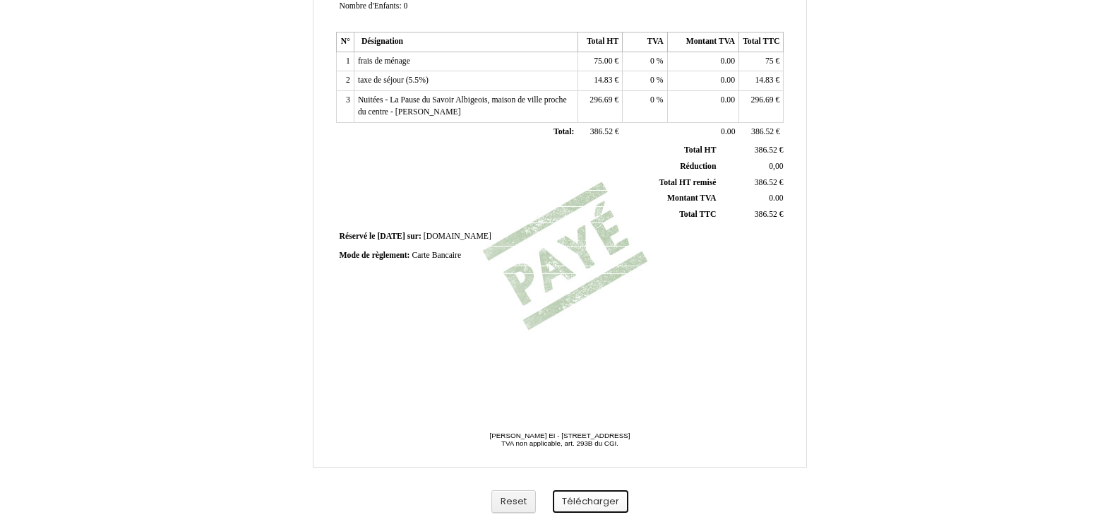
click at [587, 499] on button "Télécharger" at bounding box center [591, 501] width 76 height 23
